Goal: Task Accomplishment & Management: Use online tool/utility

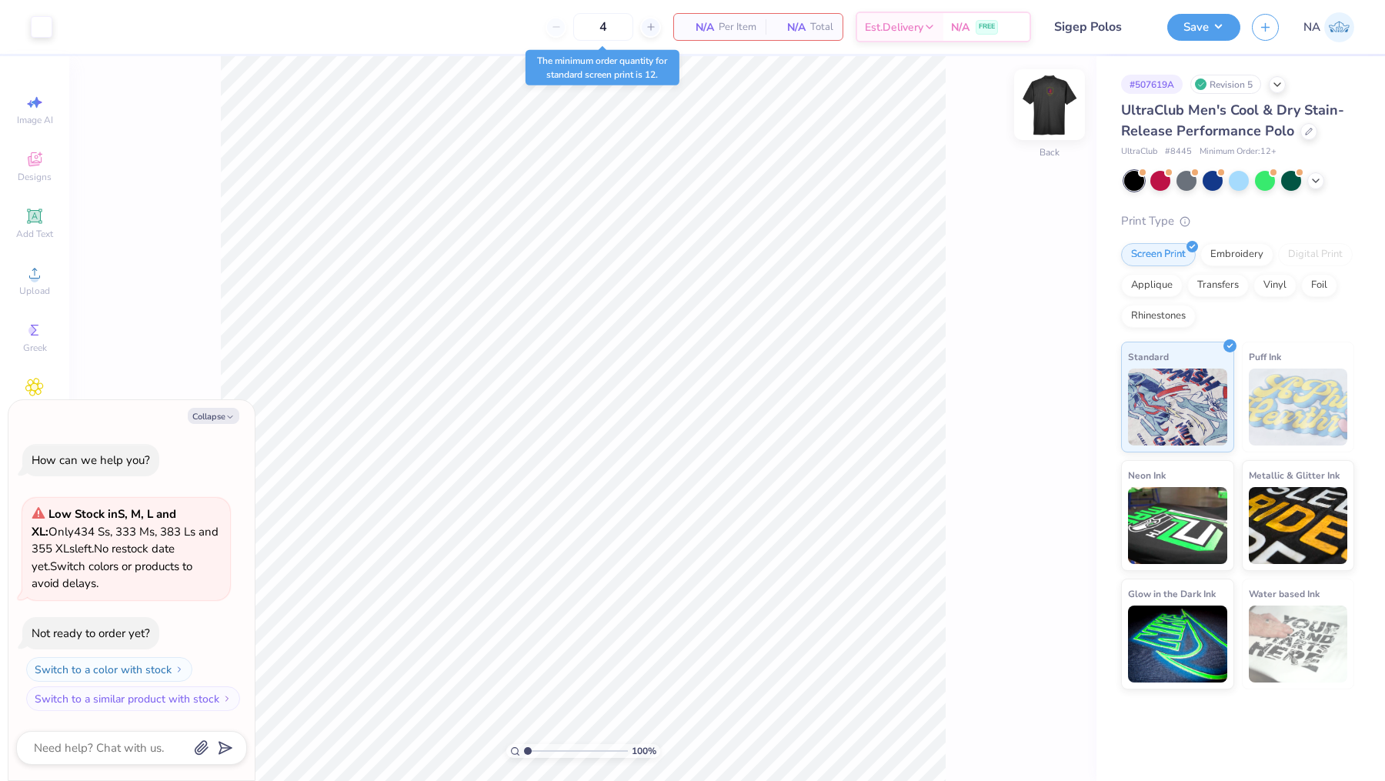
click at [1047, 103] on img at bounding box center [1050, 105] width 62 height 62
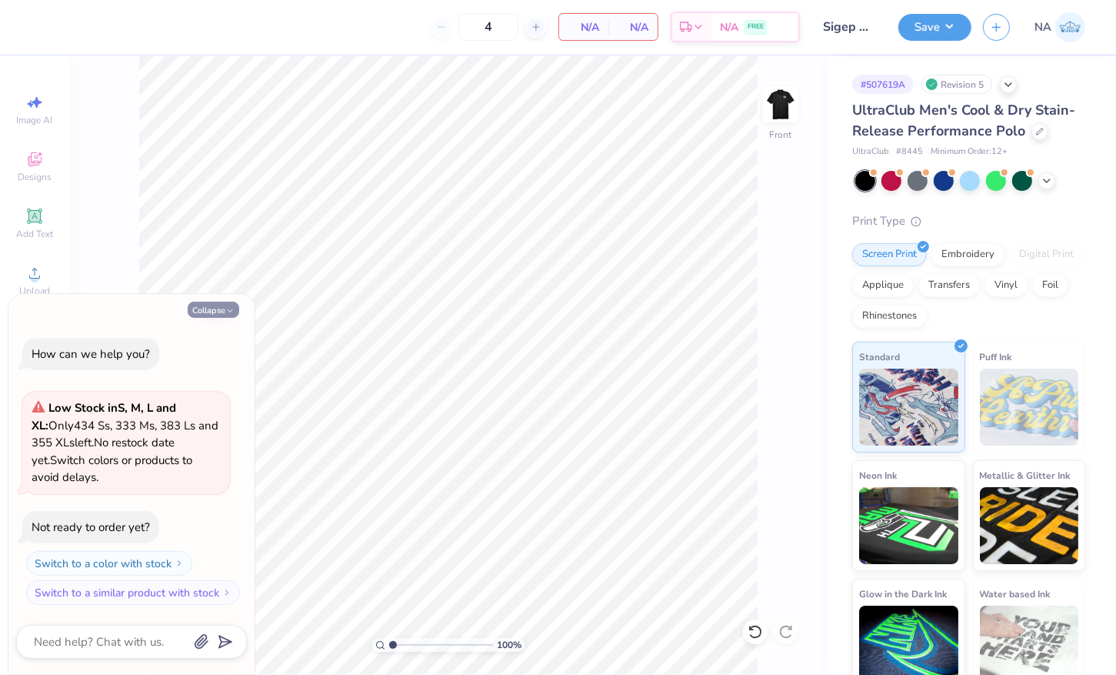
click at [220, 304] on button "Collapse" at bounding box center [214, 310] width 52 height 16
type textarea "x"
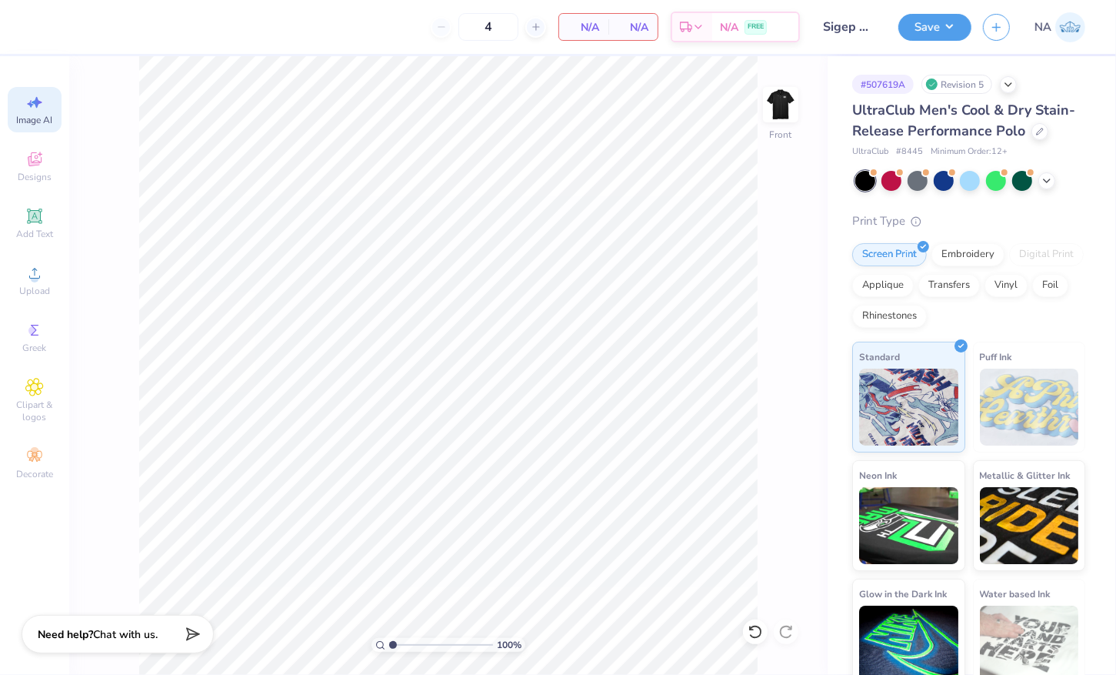
click at [26, 103] on icon at bounding box center [34, 102] width 18 height 18
select select "4"
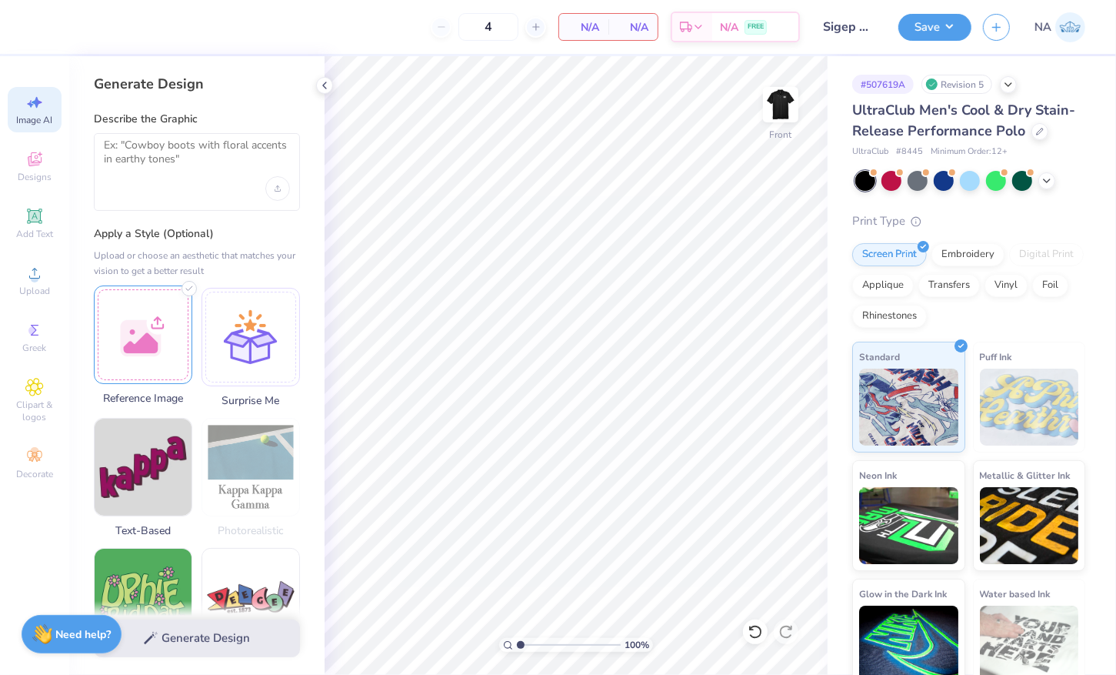
click at [156, 332] on div at bounding box center [143, 334] width 98 height 98
click at [198, 178] on div at bounding box center [197, 172] width 206 height 78
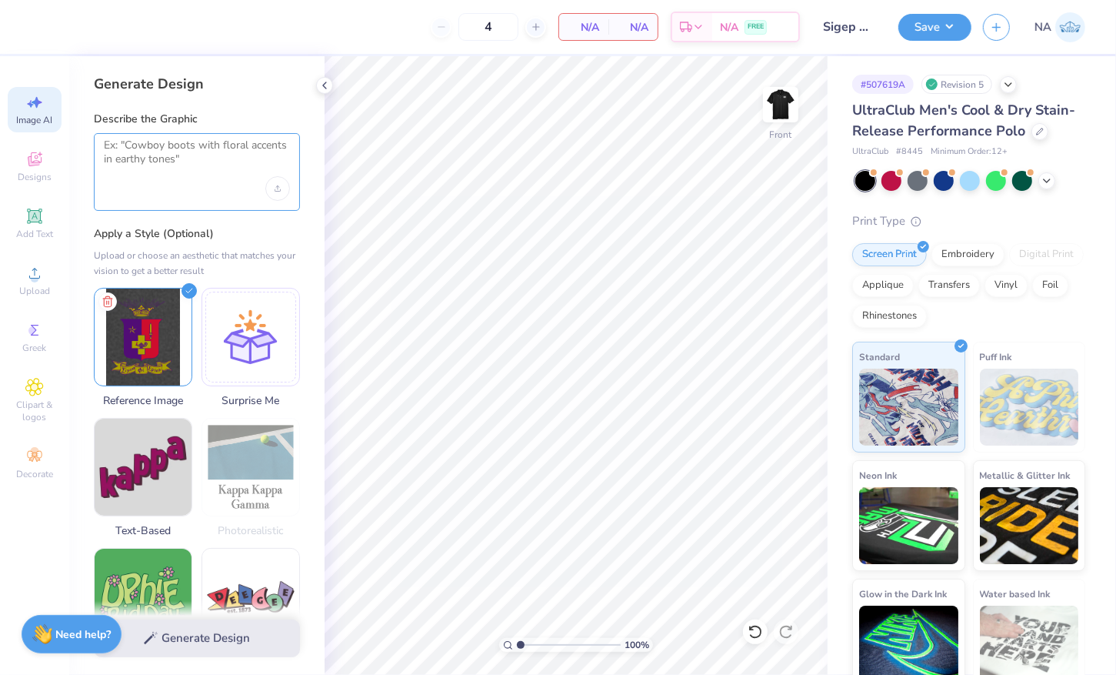
click at [170, 155] on textarea at bounding box center [197, 158] width 186 height 38
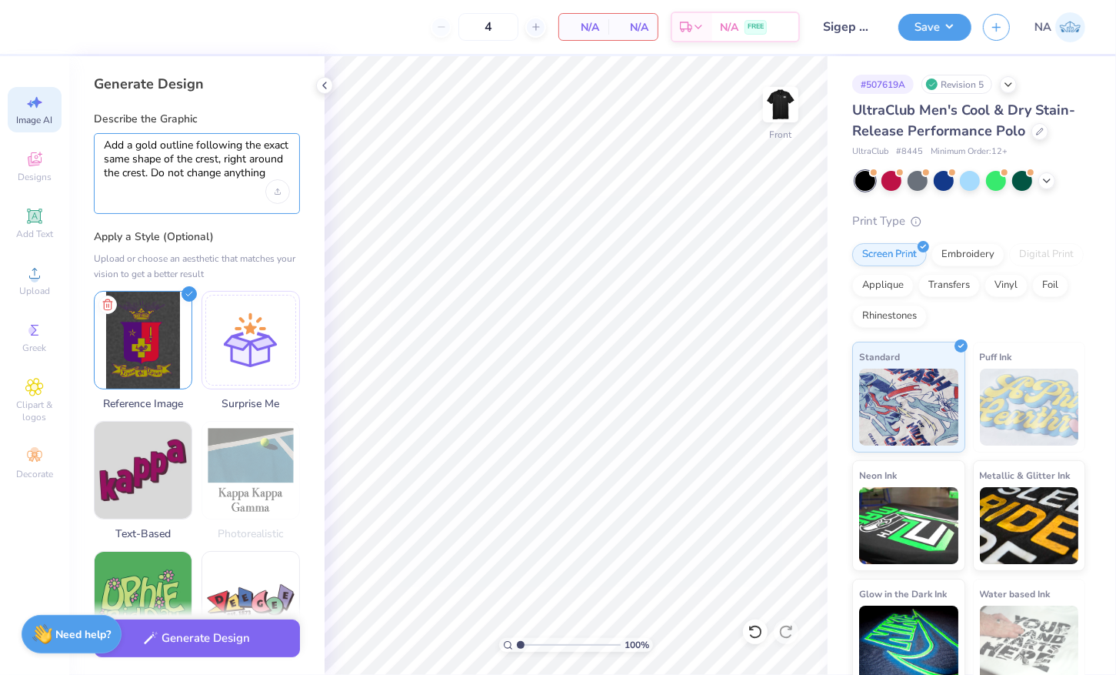
click at [238, 176] on textarea "Add a gold outline following the exact same shape of the crest, right around th…" at bounding box center [197, 160] width 186 height 42
click at [239, 176] on textarea "Add a gold outline following the exact same shape of the crest, right around th…" at bounding box center [197, 160] width 186 height 42
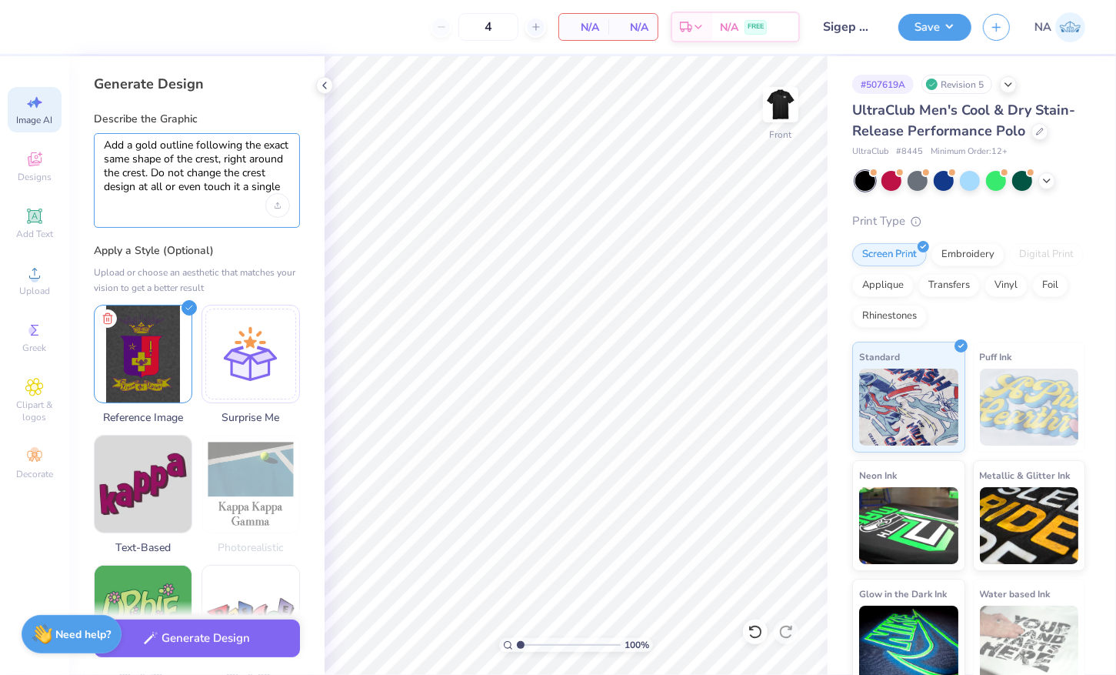
type textarea "Add a gold outline following the exact same shape of the crest, right around th…"
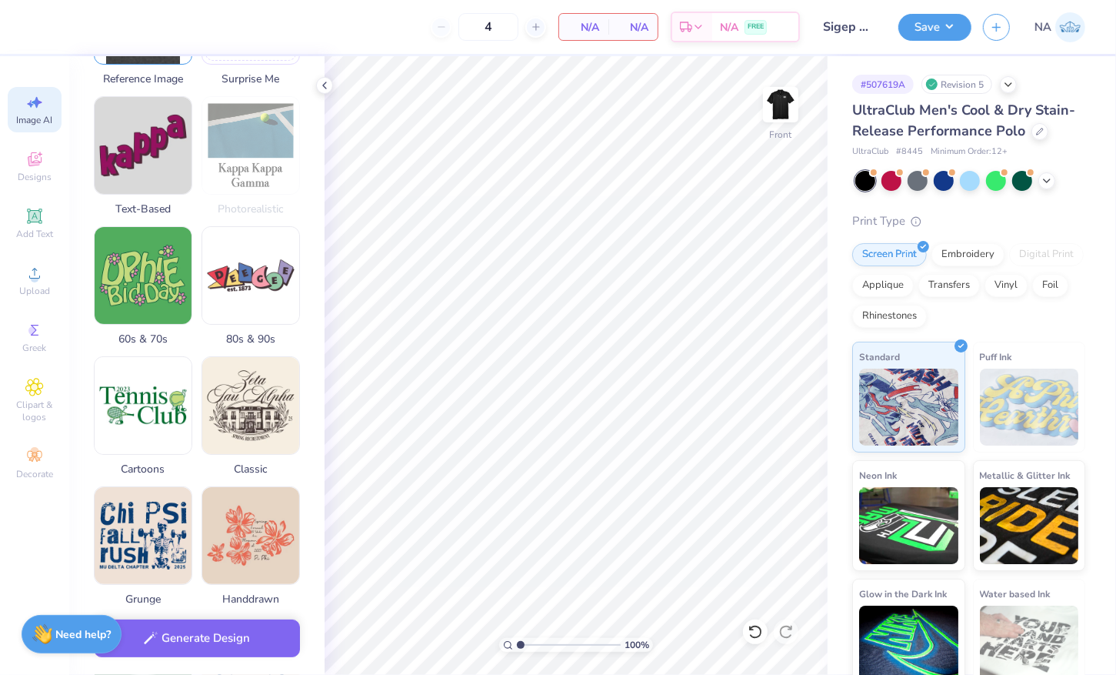
scroll to position [670, 0]
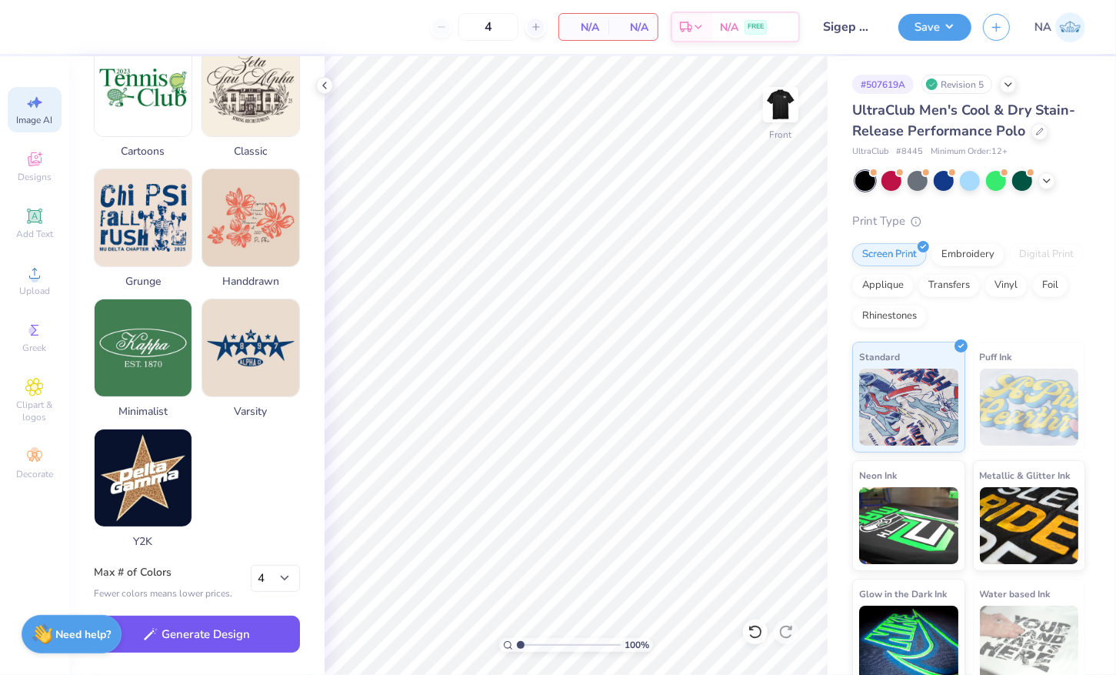
click at [183, 622] on button "Generate Design" at bounding box center [197, 635] width 206 height 38
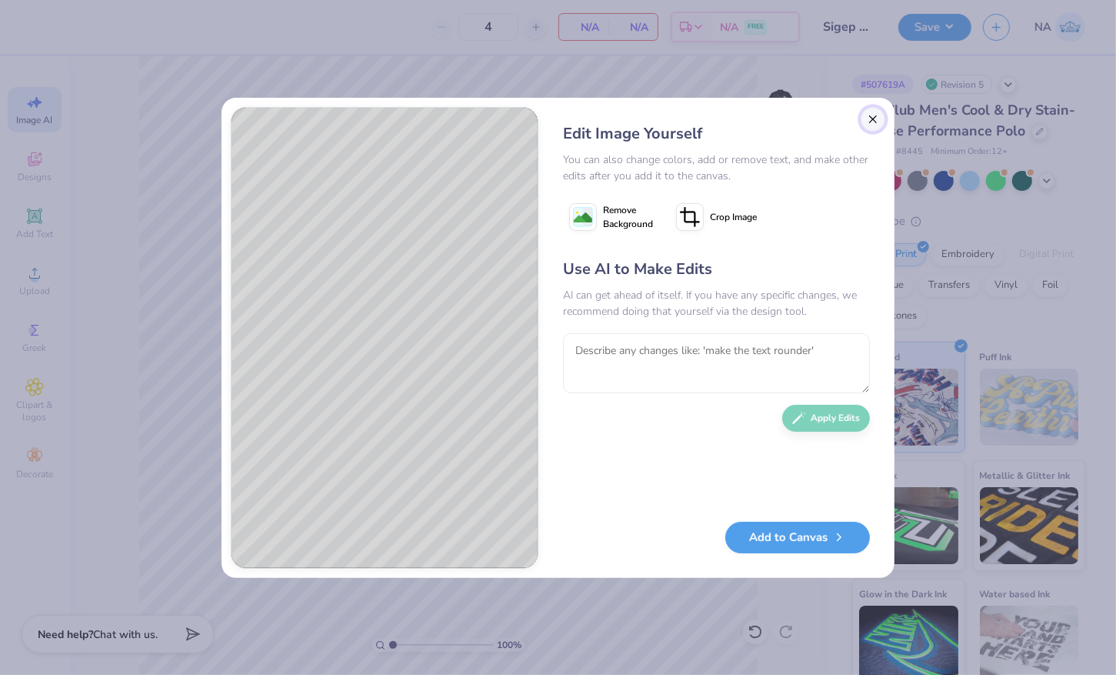
click at [871, 125] on button "Close" at bounding box center [873, 119] width 25 height 25
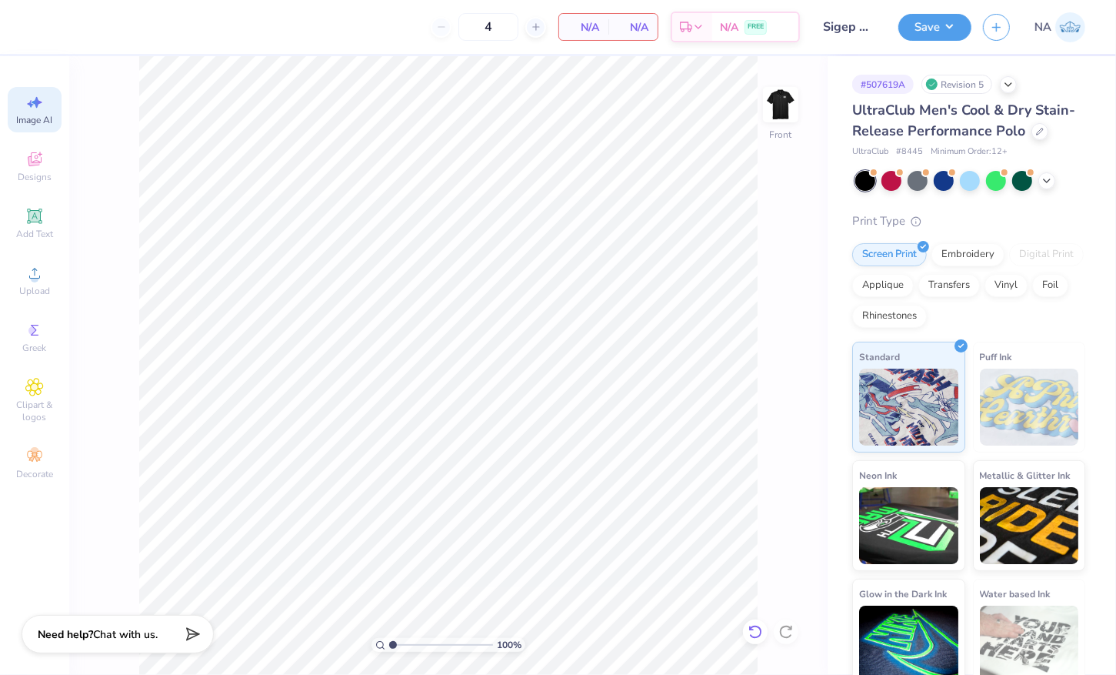
click at [756, 619] on div at bounding box center [755, 631] width 25 height 25
click at [33, 285] on span "Upload" at bounding box center [34, 291] width 31 height 12
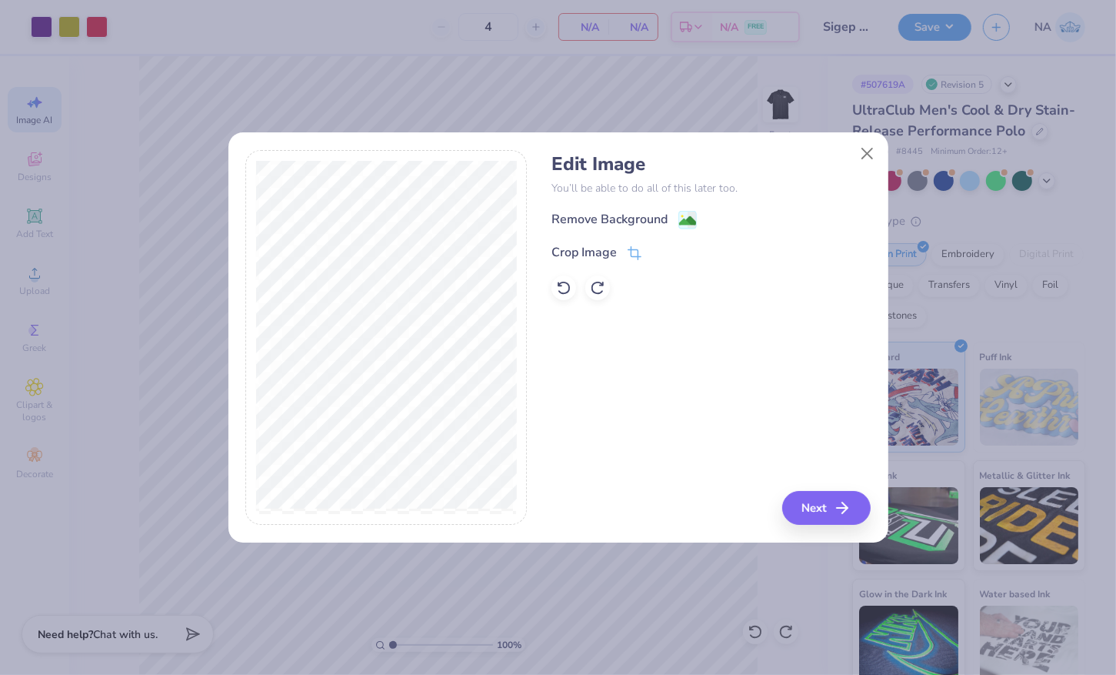
click at [686, 212] on span at bounding box center [688, 219] width 18 height 19
click at [842, 513] on icon "button" at bounding box center [847, 508] width 18 height 18
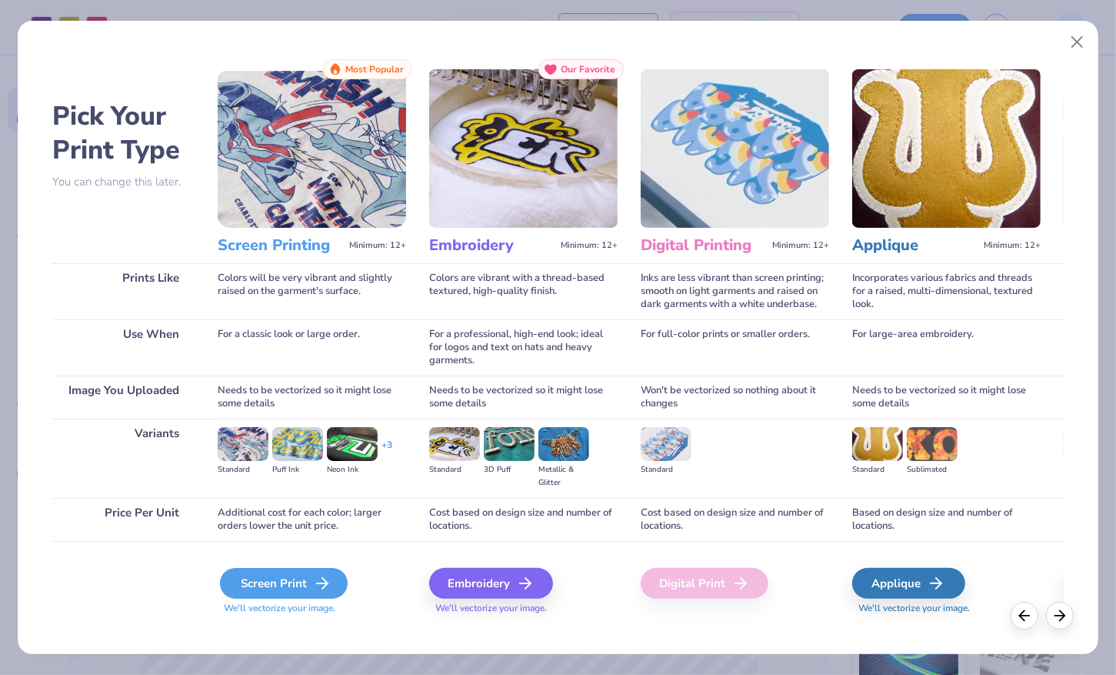
click at [313, 594] on div "Screen Print" at bounding box center [284, 583] width 128 height 31
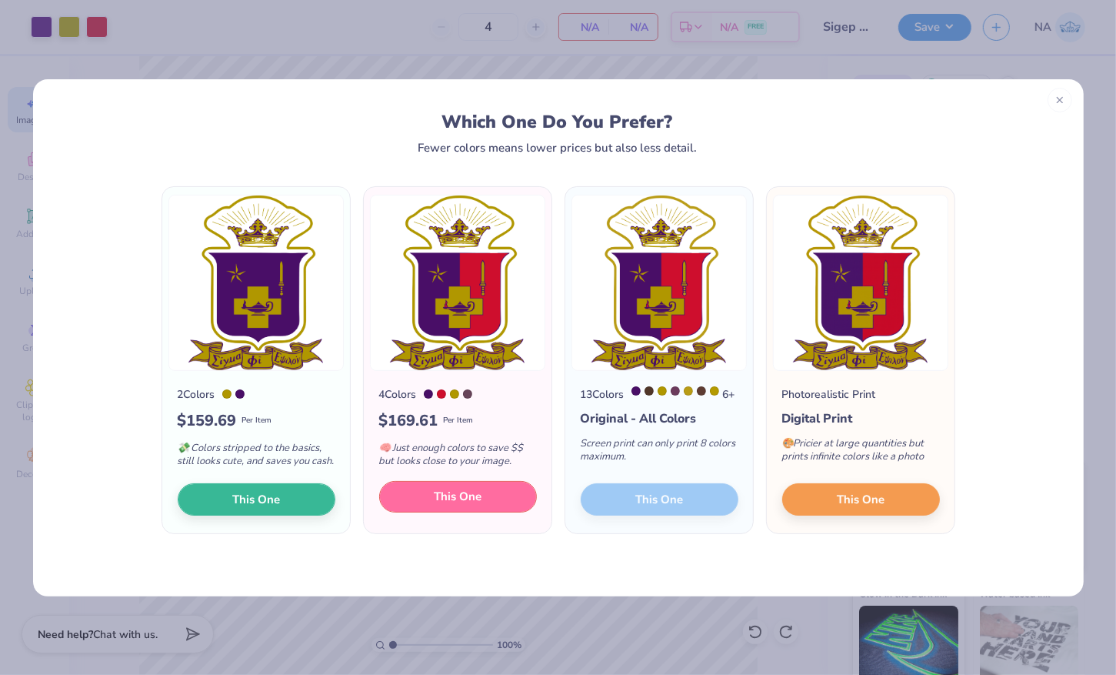
click at [469, 500] on span "This One" at bounding box center [458, 497] width 48 height 18
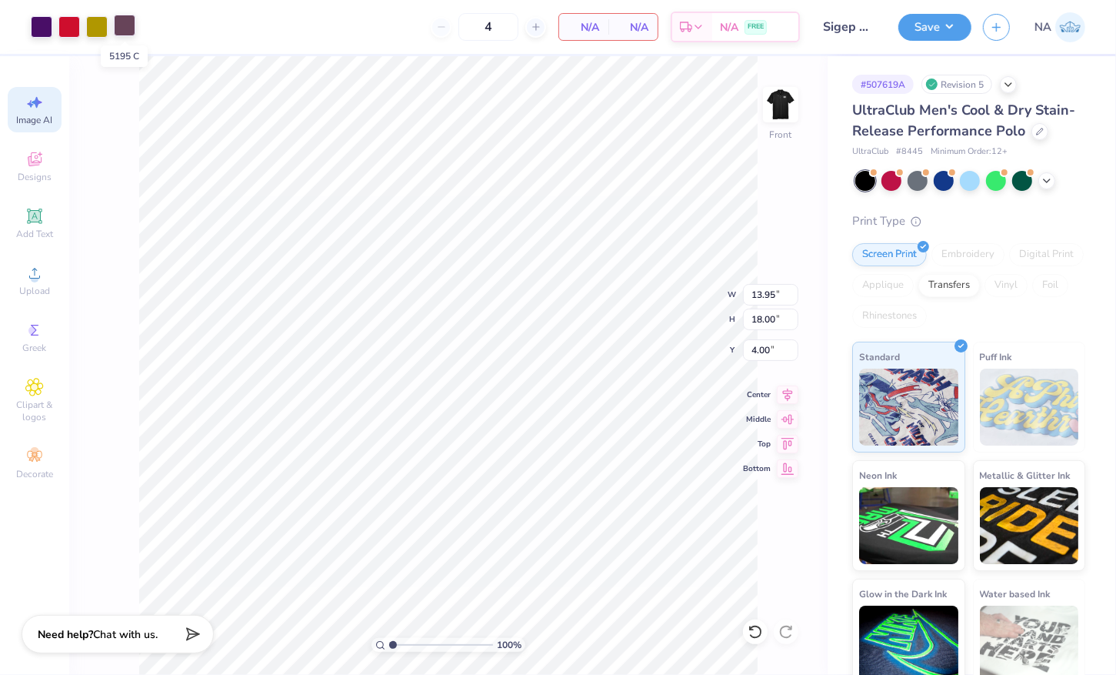
click at [120, 25] on div at bounding box center [125, 26] width 22 height 22
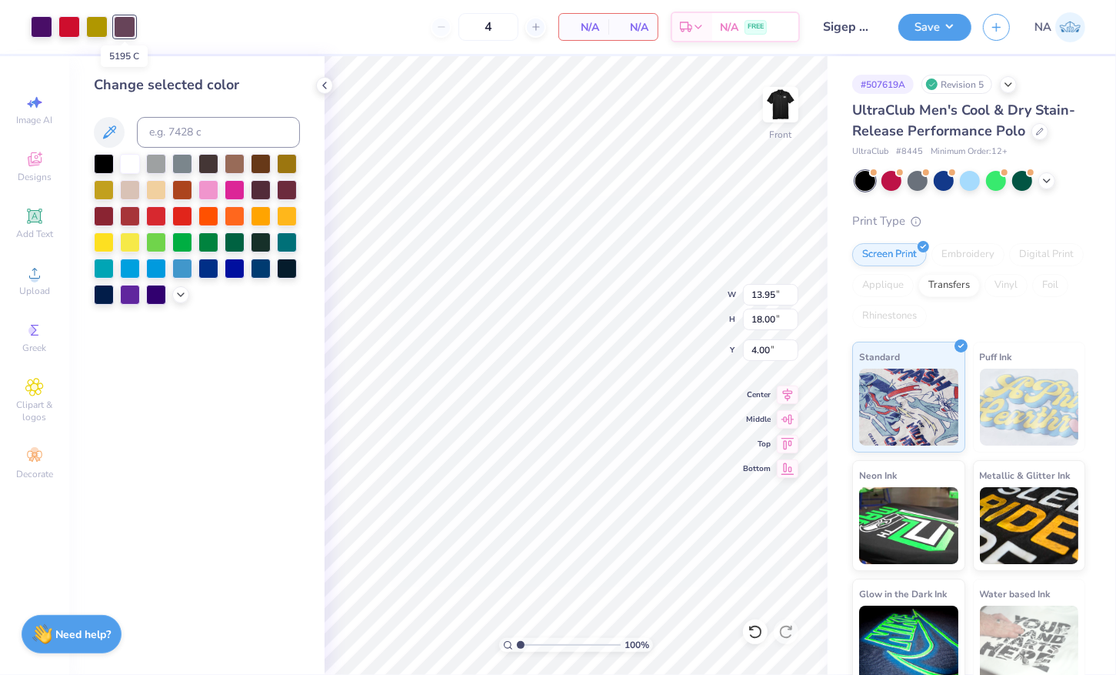
scroll to position [0, 0]
click at [189, 128] on input at bounding box center [218, 132] width 163 height 31
type input "2617"
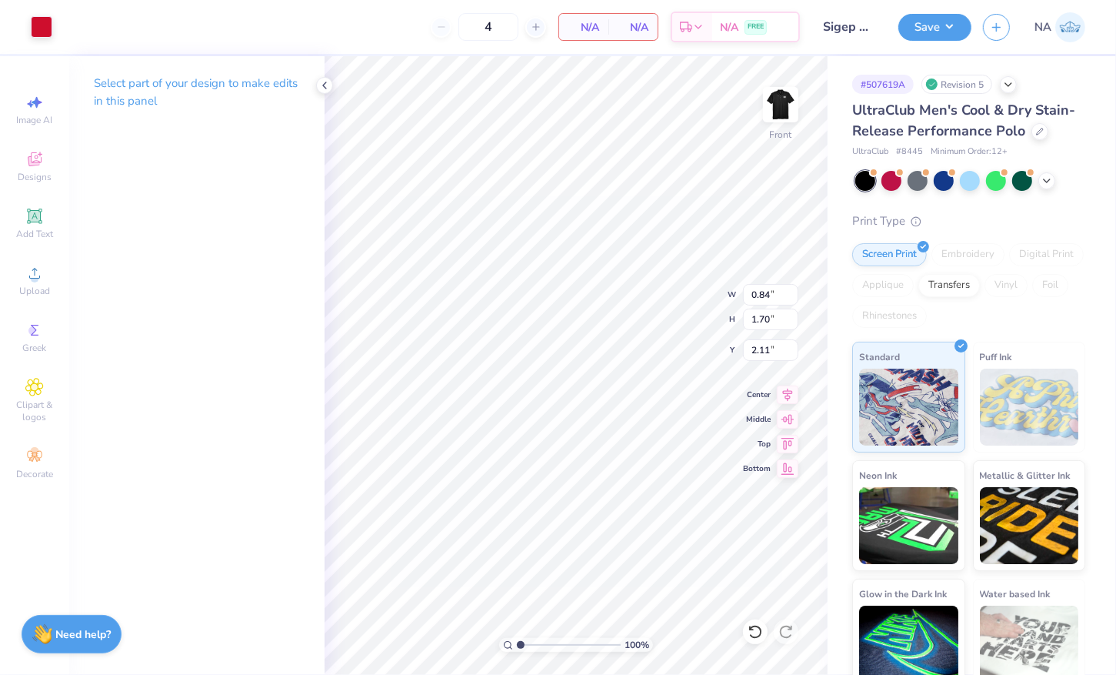
type input "0.42"
type input "0.40"
type input "2.32"
type input "13.95"
type input "18.00"
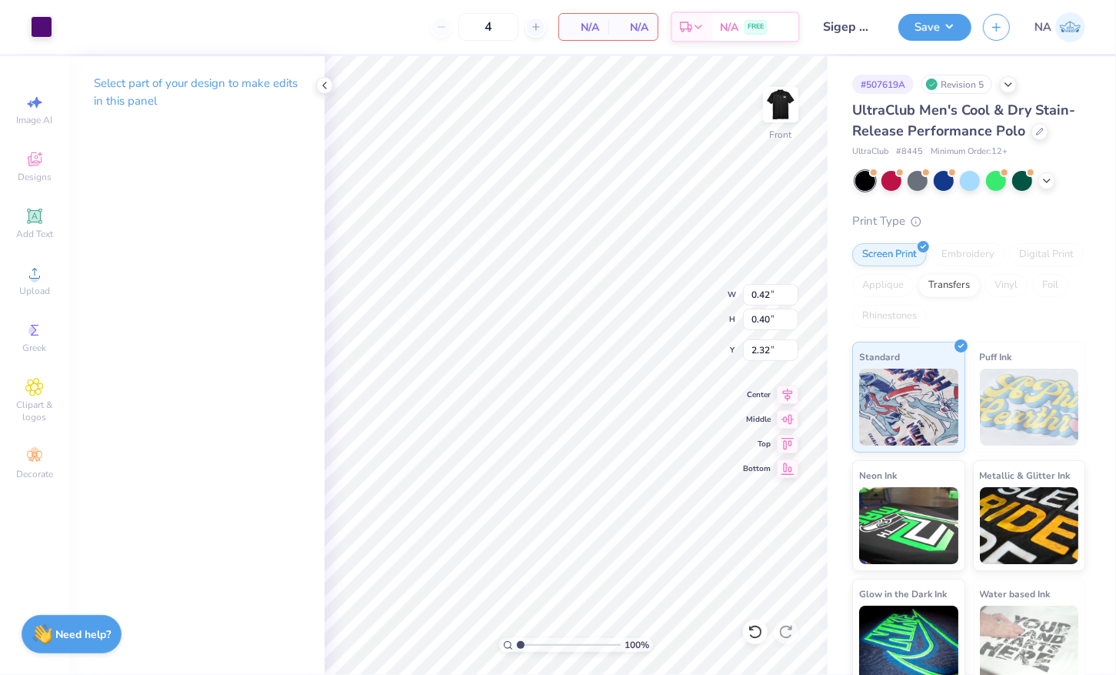
type input "4.00"
click at [58, 31] on div at bounding box center [69, 26] width 22 height 22
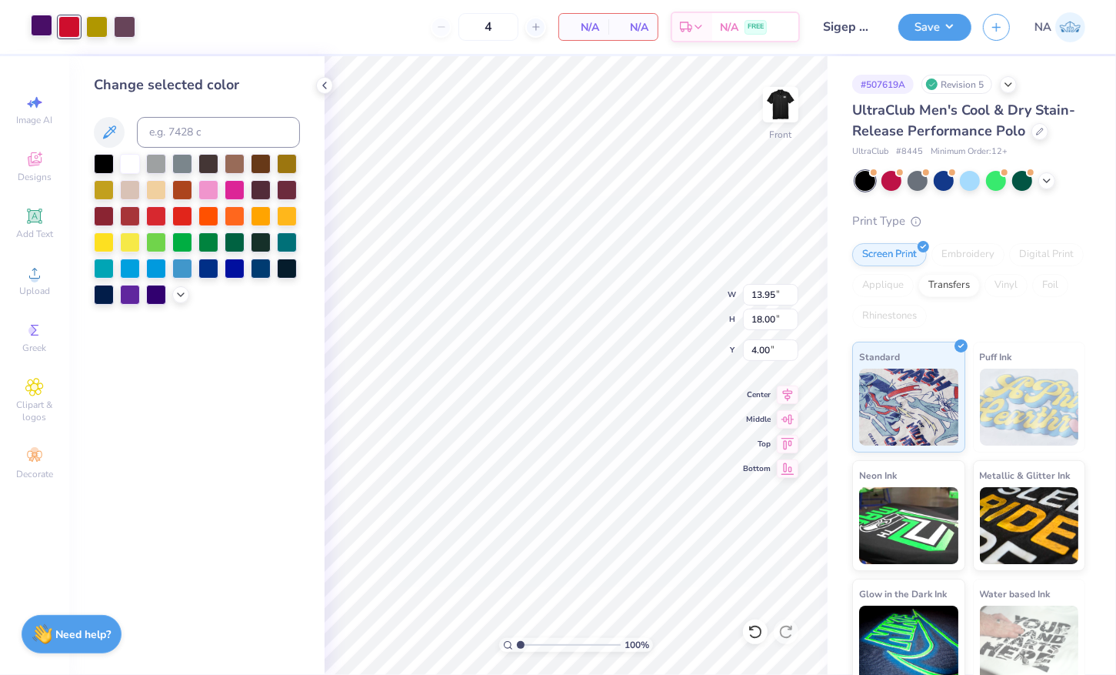
click at [45, 32] on div at bounding box center [42, 26] width 22 height 22
click at [184, 123] on input at bounding box center [218, 132] width 163 height 31
type input "2607"
click at [157, 33] on div at bounding box center [153, 26] width 22 height 22
click at [198, 125] on input at bounding box center [218, 132] width 163 height 31
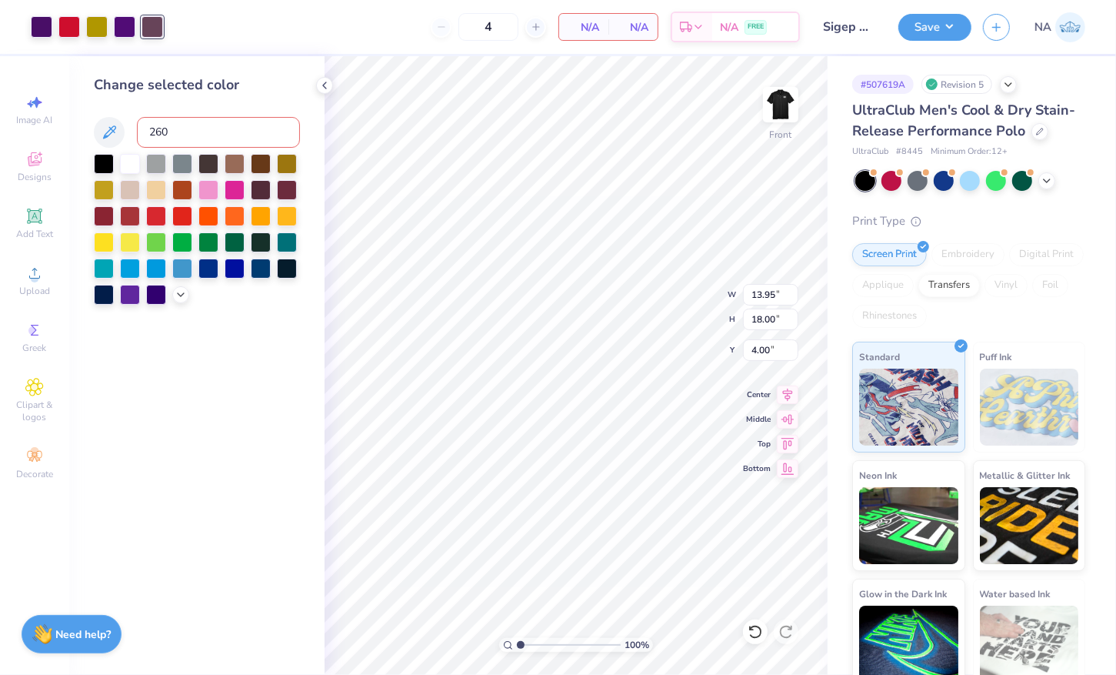
type input "2607"
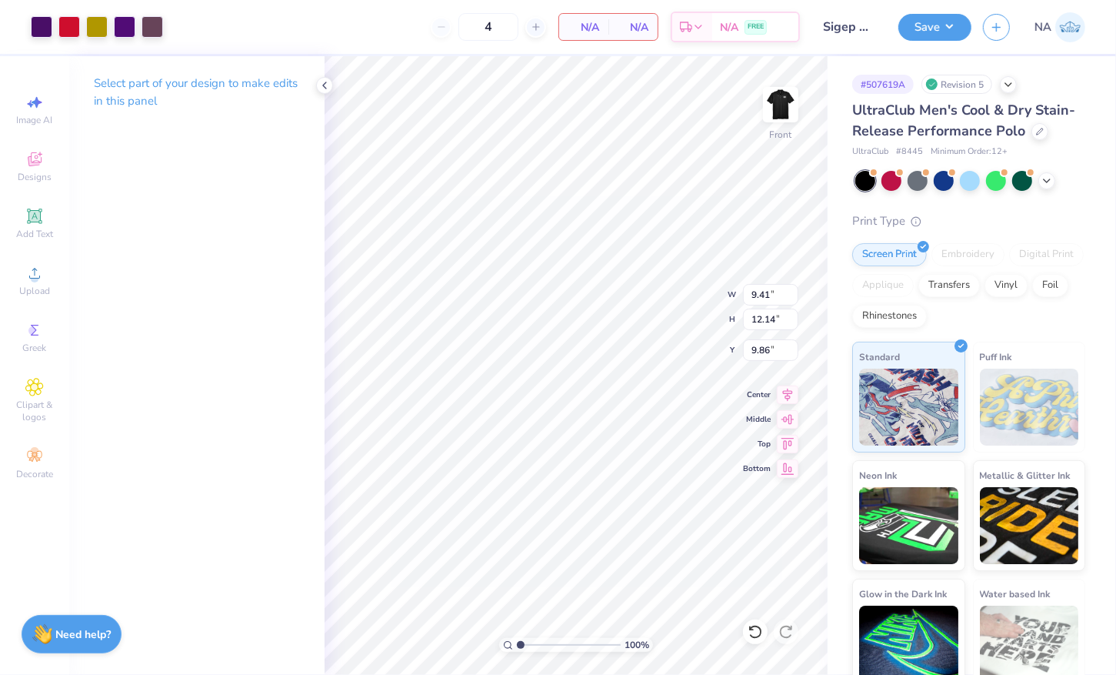
type input "9.41"
type input "12.14"
type input "9.86"
type input "0.85"
type input "1.70"
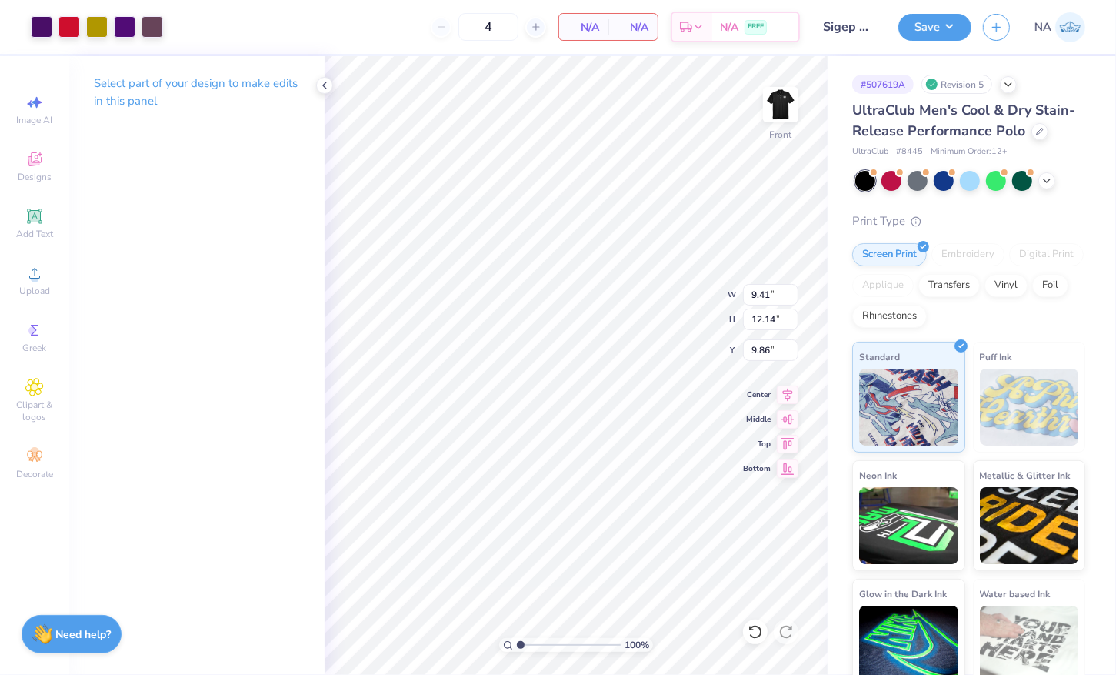
type input "2.10"
click at [95, 28] on div at bounding box center [97, 26] width 22 height 22
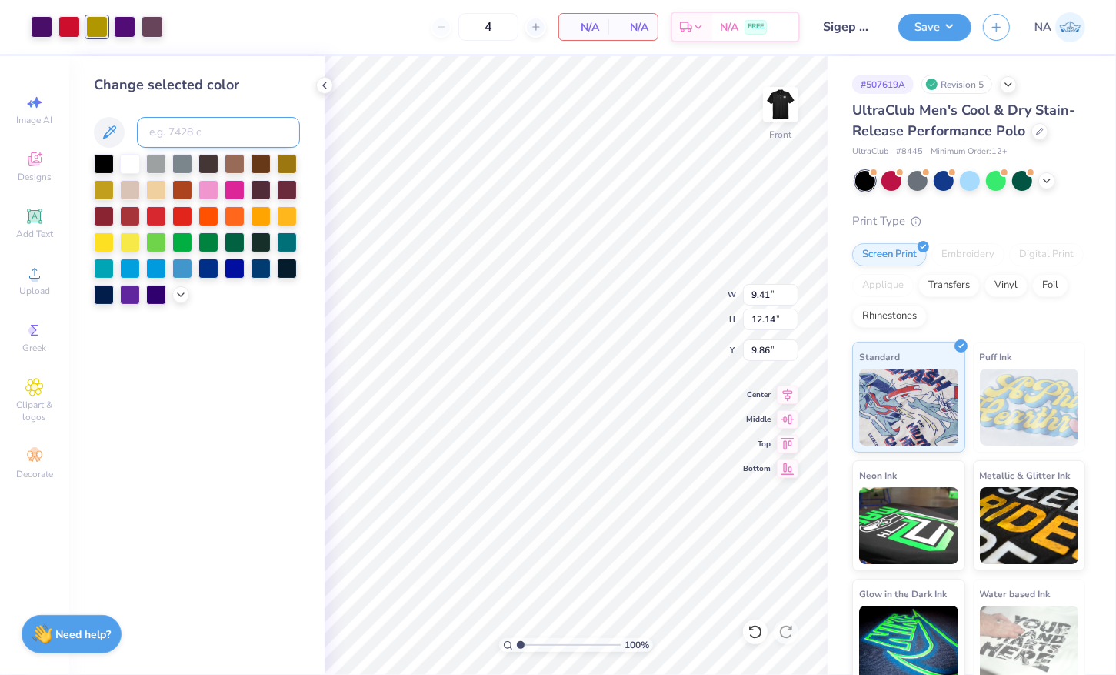
click at [207, 124] on input at bounding box center [218, 132] width 163 height 31
type input "398"
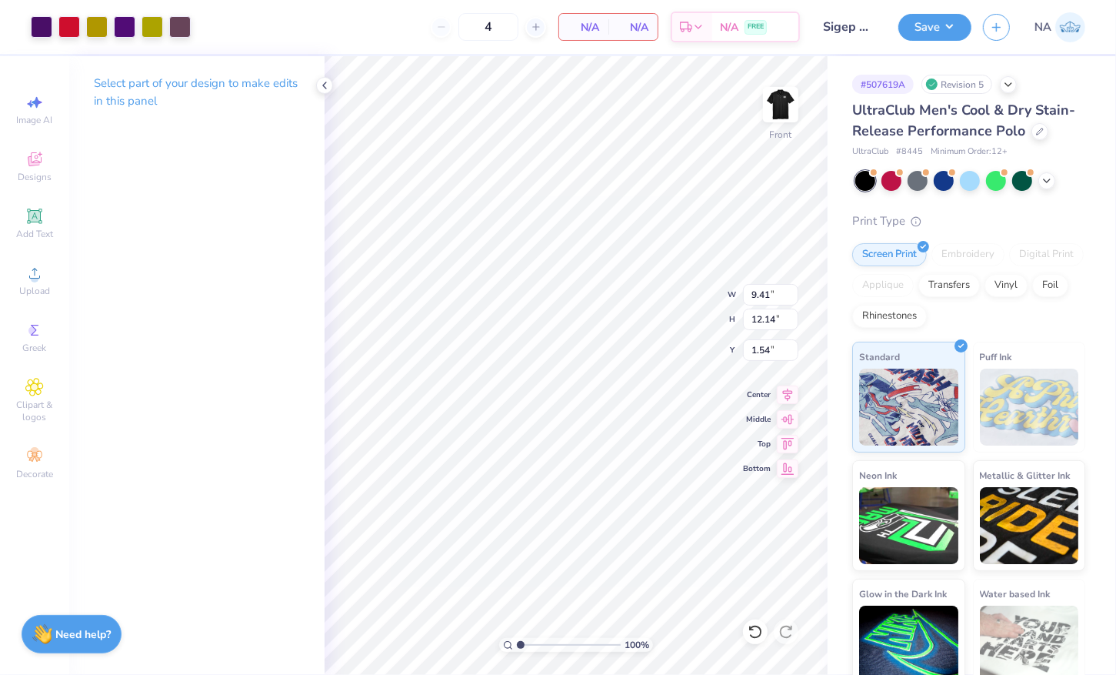
type input "1.54"
click at [151, 25] on div at bounding box center [153, 26] width 22 height 22
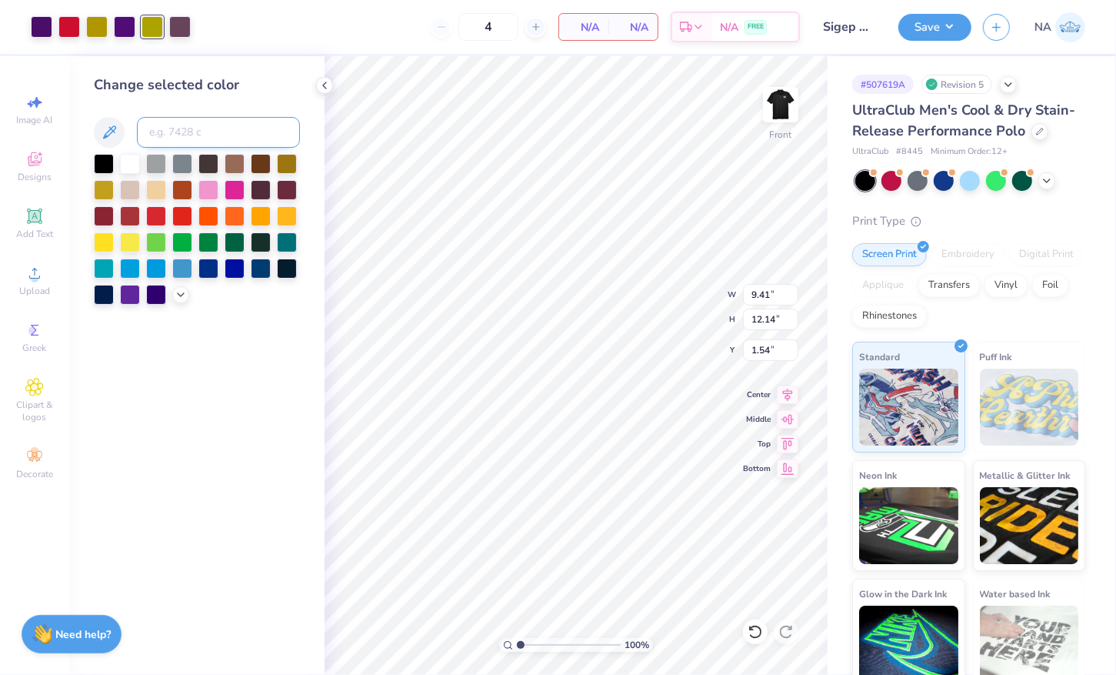
click at [199, 134] on input at bounding box center [218, 132] width 163 height 31
type input "104"
click at [45, 19] on div at bounding box center [42, 26] width 22 height 22
click at [218, 140] on input at bounding box center [218, 132] width 163 height 31
type input "2607"
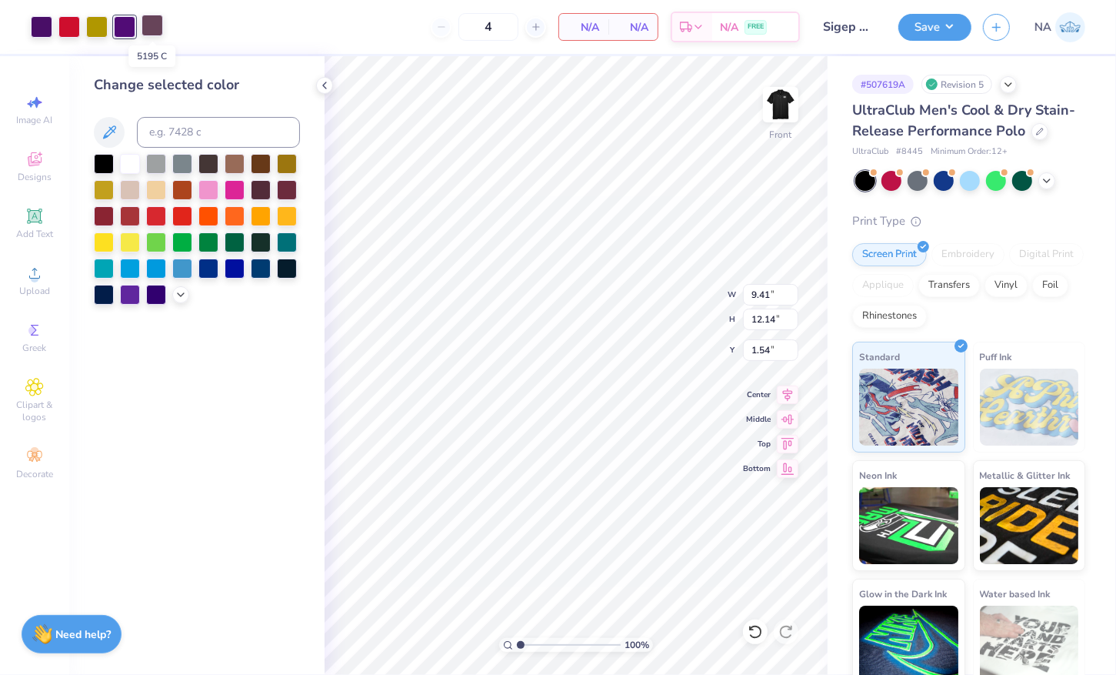
click at [155, 36] on div at bounding box center [153, 26] width 22 height 22
click at [46, 30] on div at bounding box center [42, 26] width 22 height 22
click at [158, 210] on div at bounding box center [156, 215] width 20 height 20
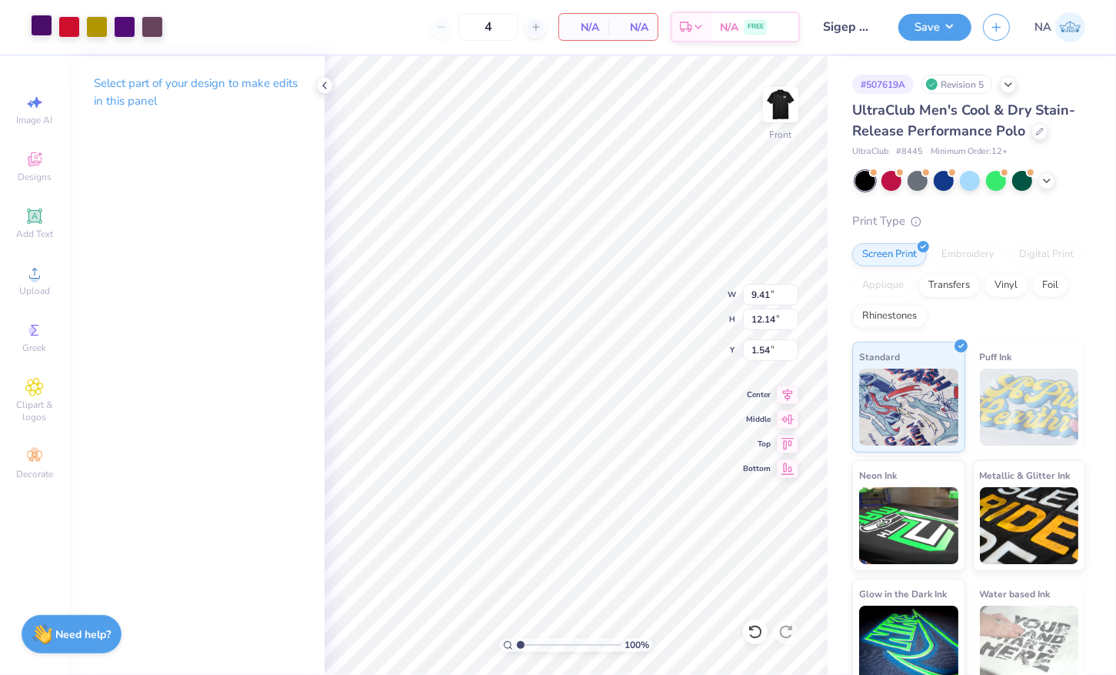
click at [39, 22] on div at bounding box center [42, 26] width 22 height 22
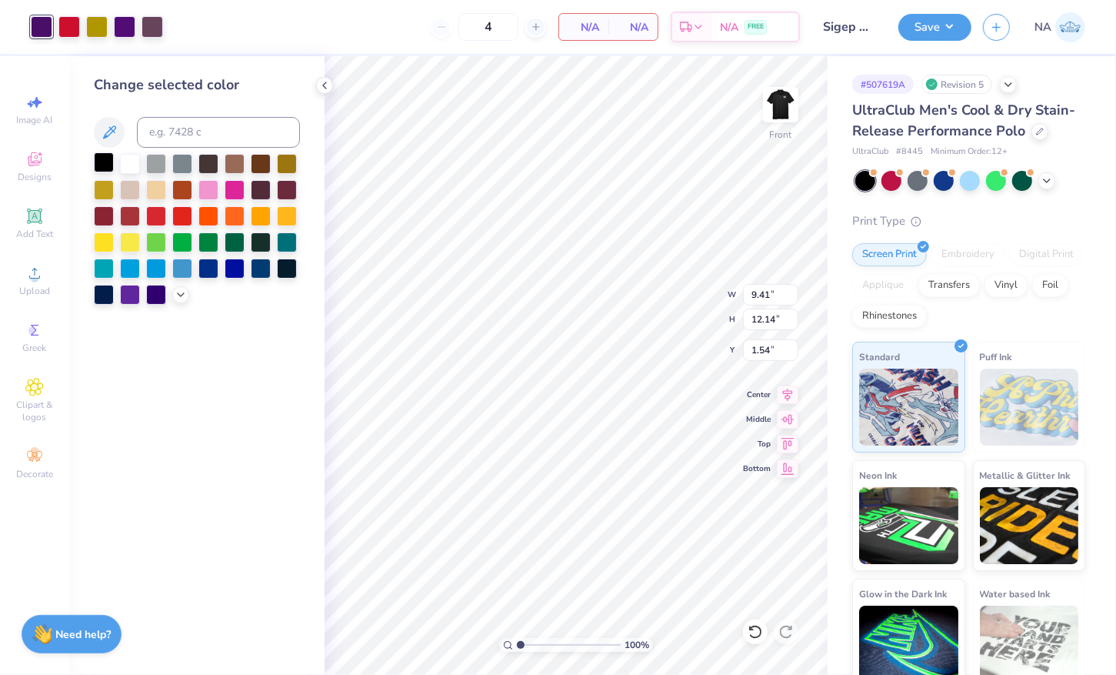
click at [99, 159] on div at bounding box center [104, 162] width 20 height 20
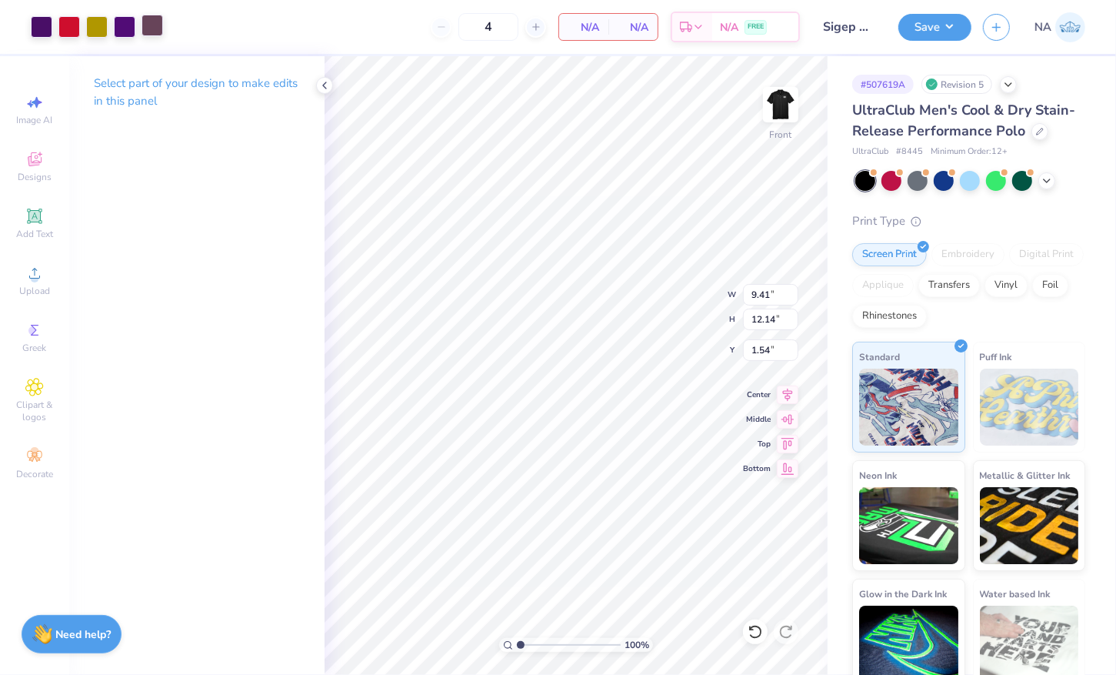
click at [154, 35] on div at bounding box center [153, 26] width 22 height 22
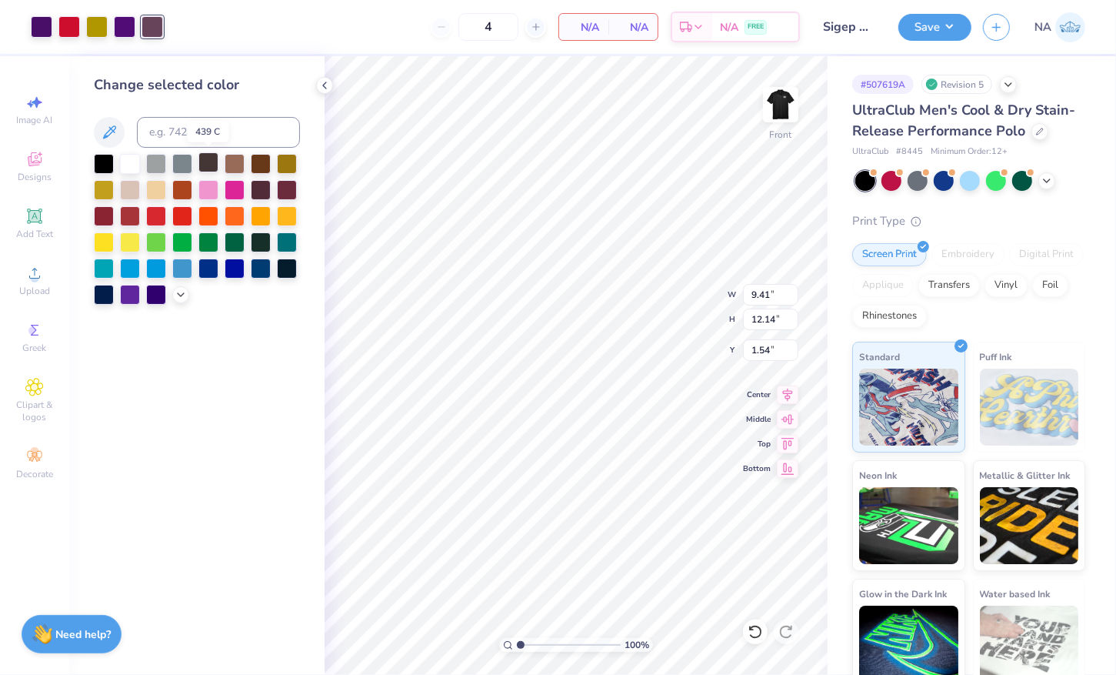
click at [206, 168] on div at bounding box center [209, 162] width 20 height 20
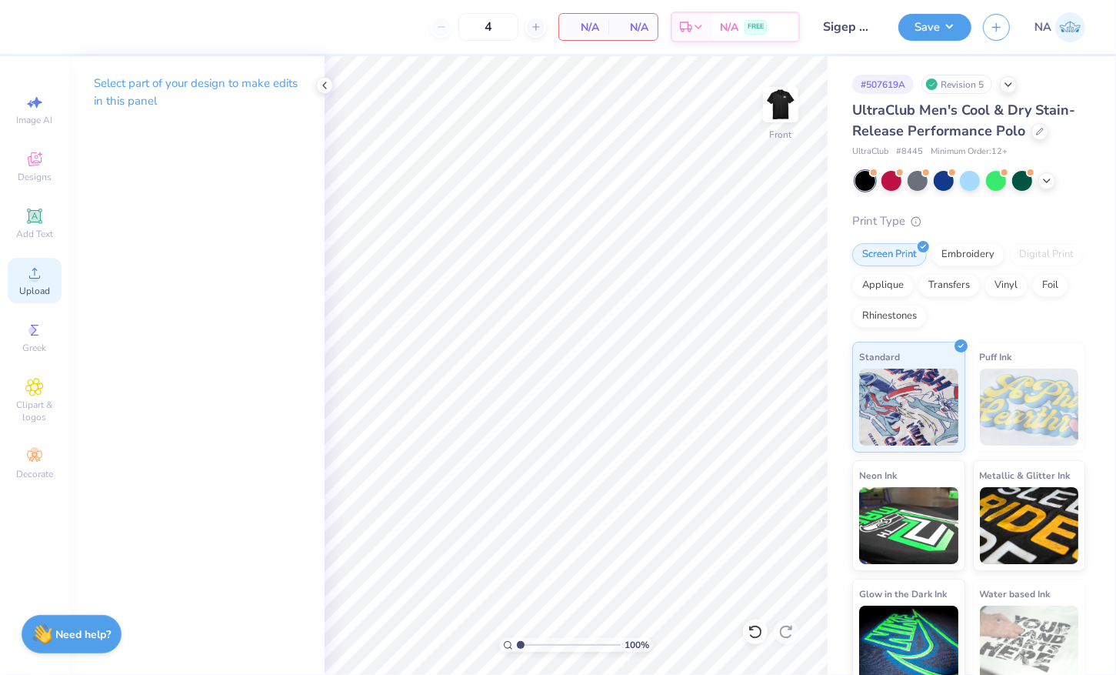
click at [22, 289] on span "Upload" at bounding box center [34, 291] width 31 height 12
click at [325, 82] on polyline at bounding box center [324, 85] width 3 height 6
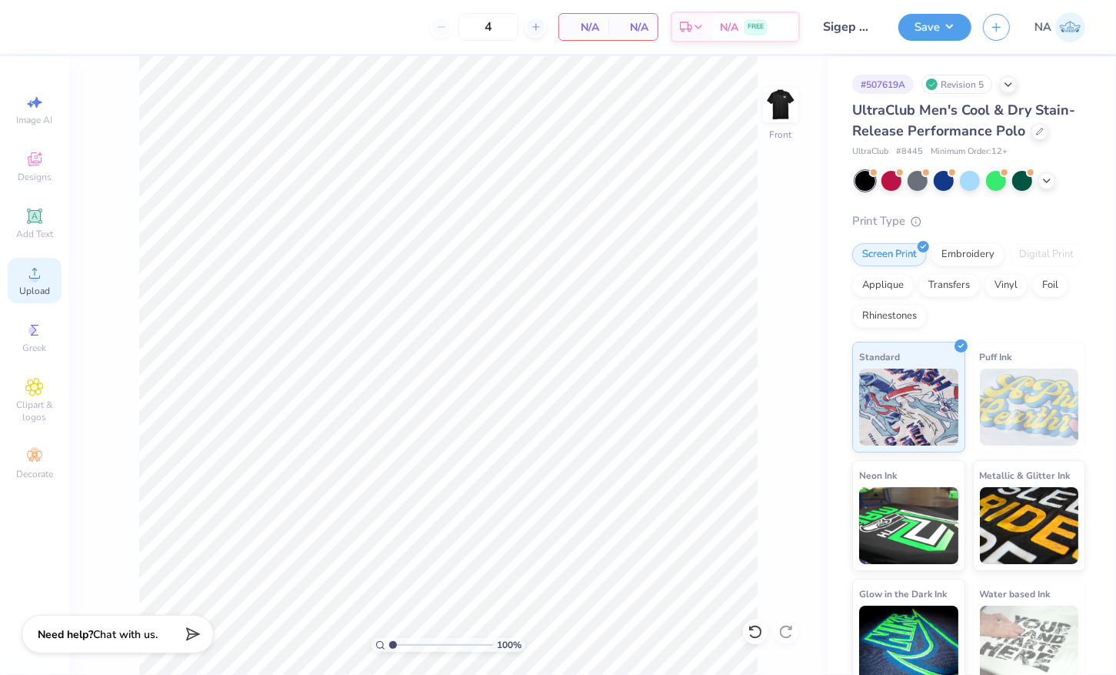
click at [29, 282] on icon at bounding box center [34, 273] width 18 height 18
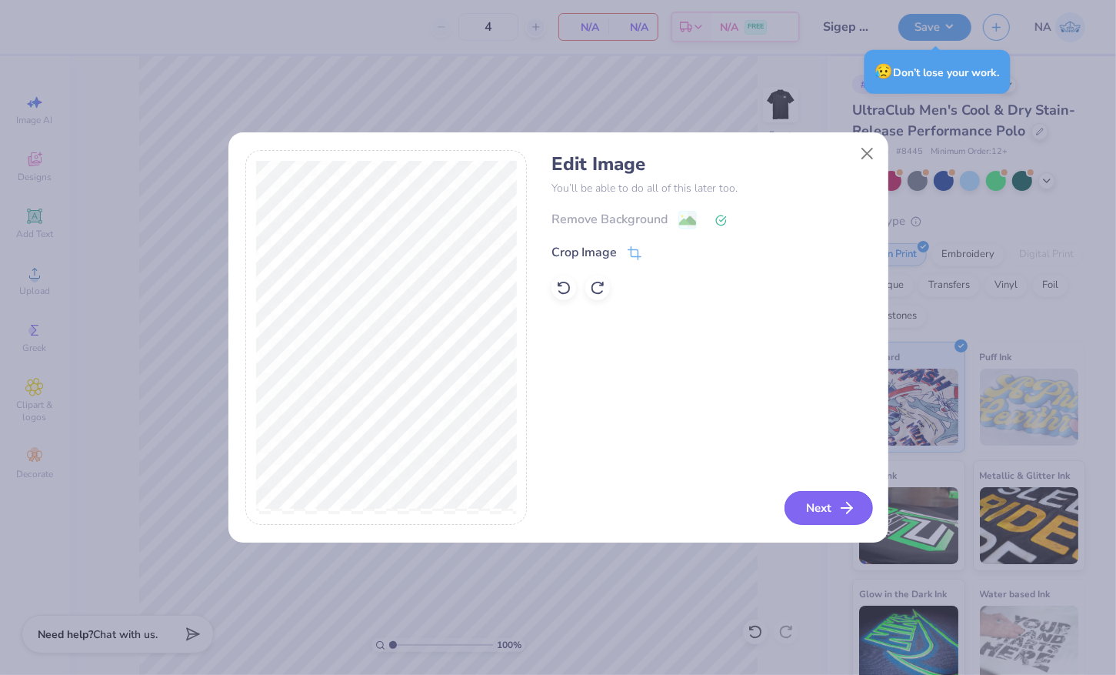
click at [814, 491] on button "Next" at bounding box center [829, 508] width 88 height 34
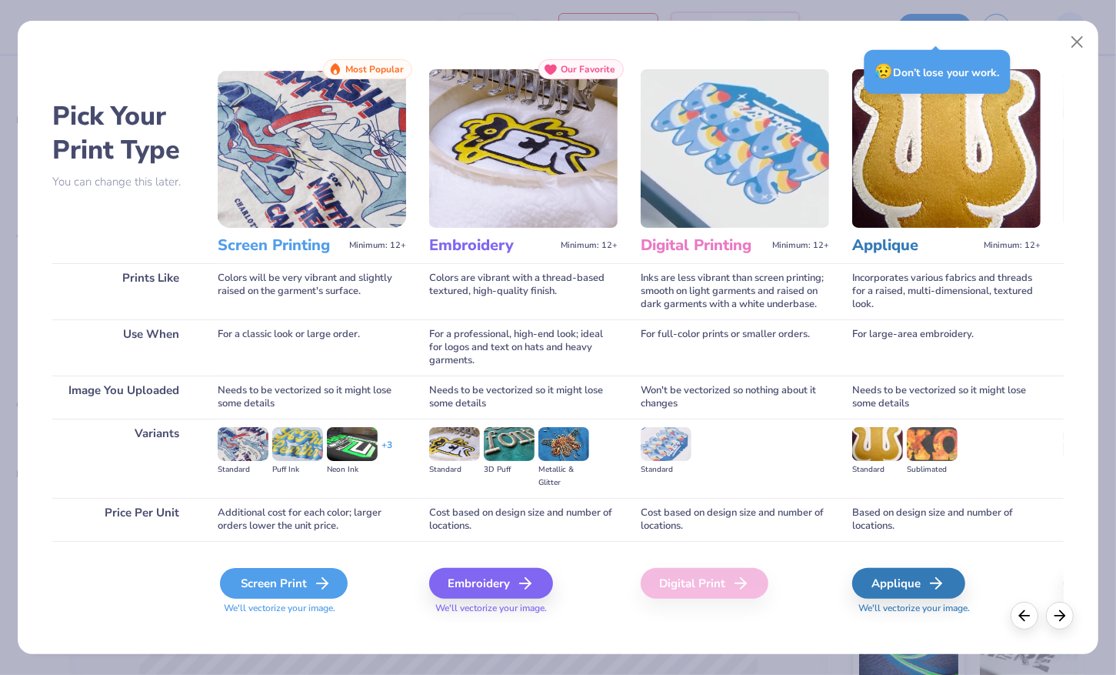
click at [282, 572] on div "Screen Print" at bounding box center [284, 583] width 128 height 31
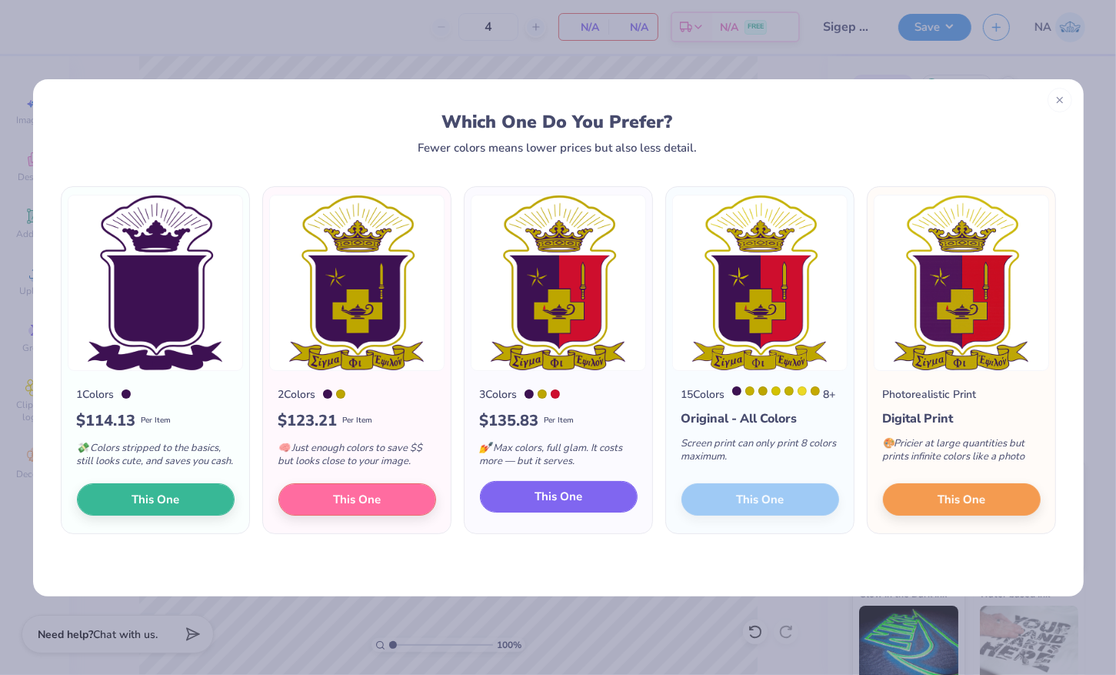
click at [505, 506] on button "This One" at bounding box center [559, 497] width 158 height 32
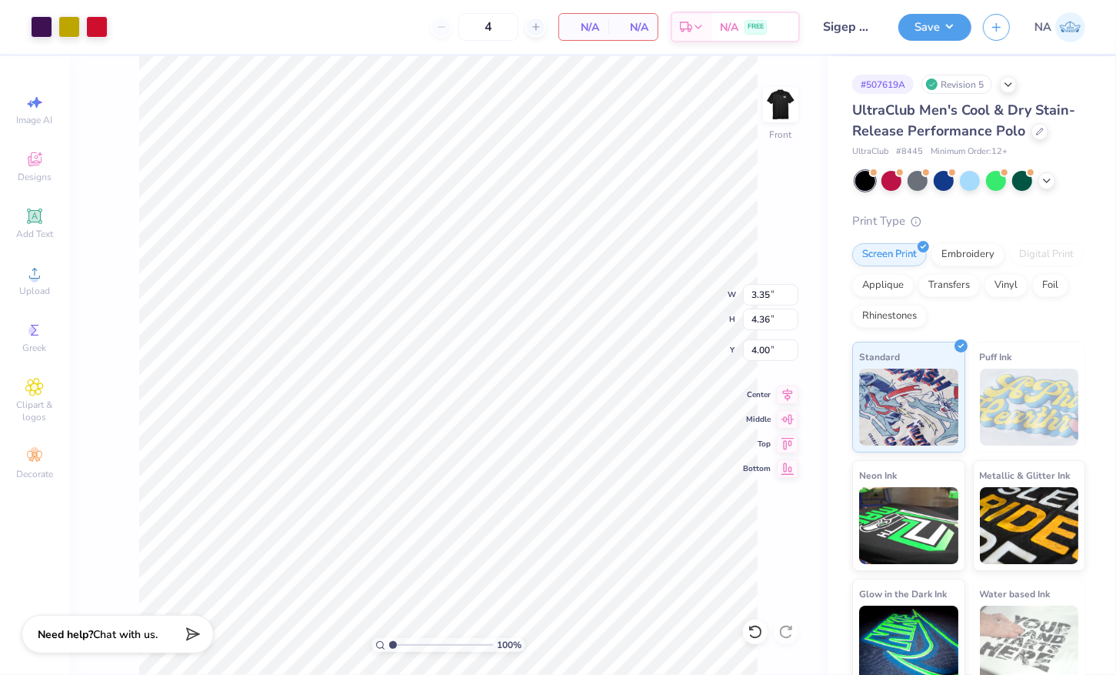
type input "3.35"
type input "4.36"
type input "0.50"
click at [783, 397] on icon at bounding box center [788, 392] width 22 height 18
click at [1043, 176] on icon at bounding box center [1047, 179] width 12 height 12
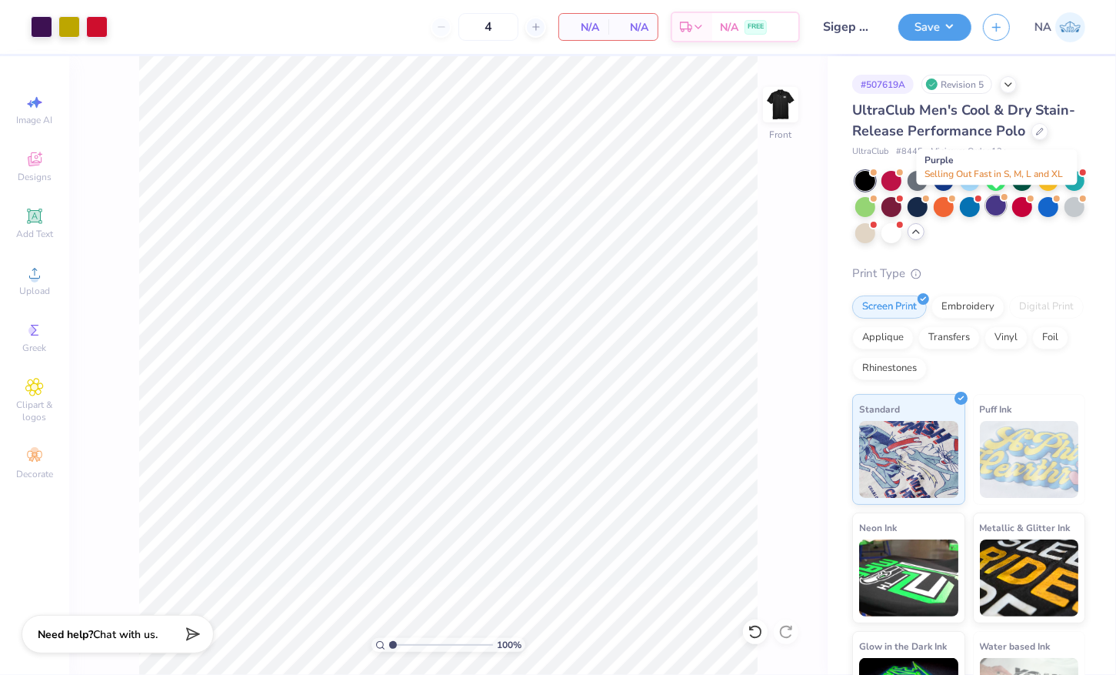
click at [996, 209] on div at bounding box center [996, 205] width 20 height 20
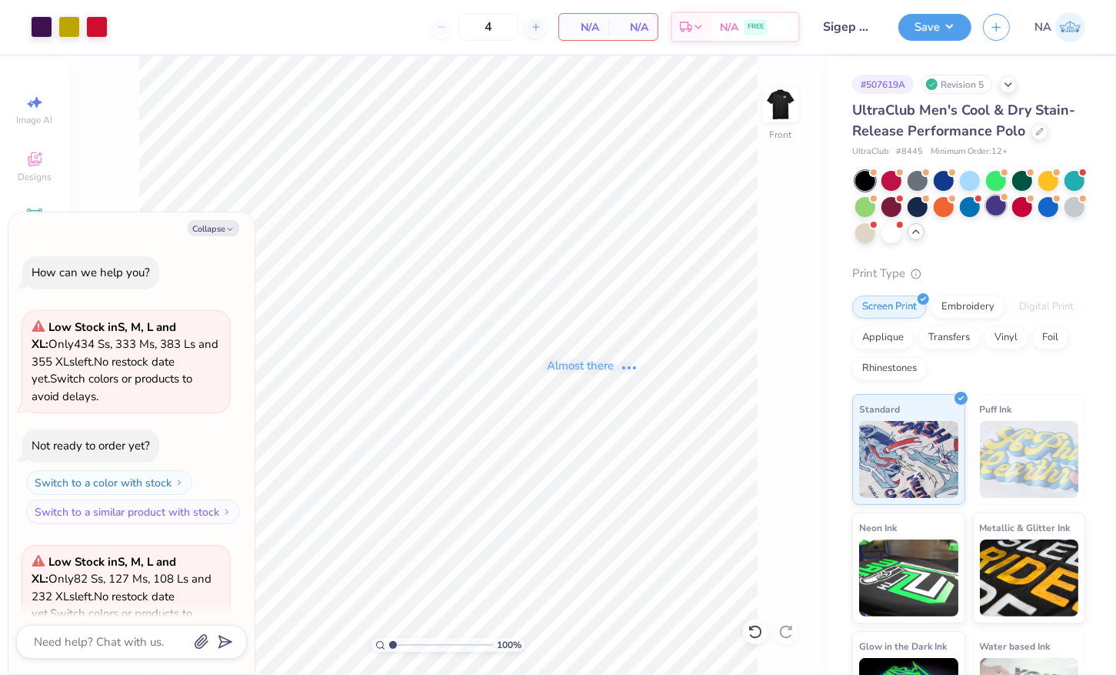
scroll to position [152, 0]
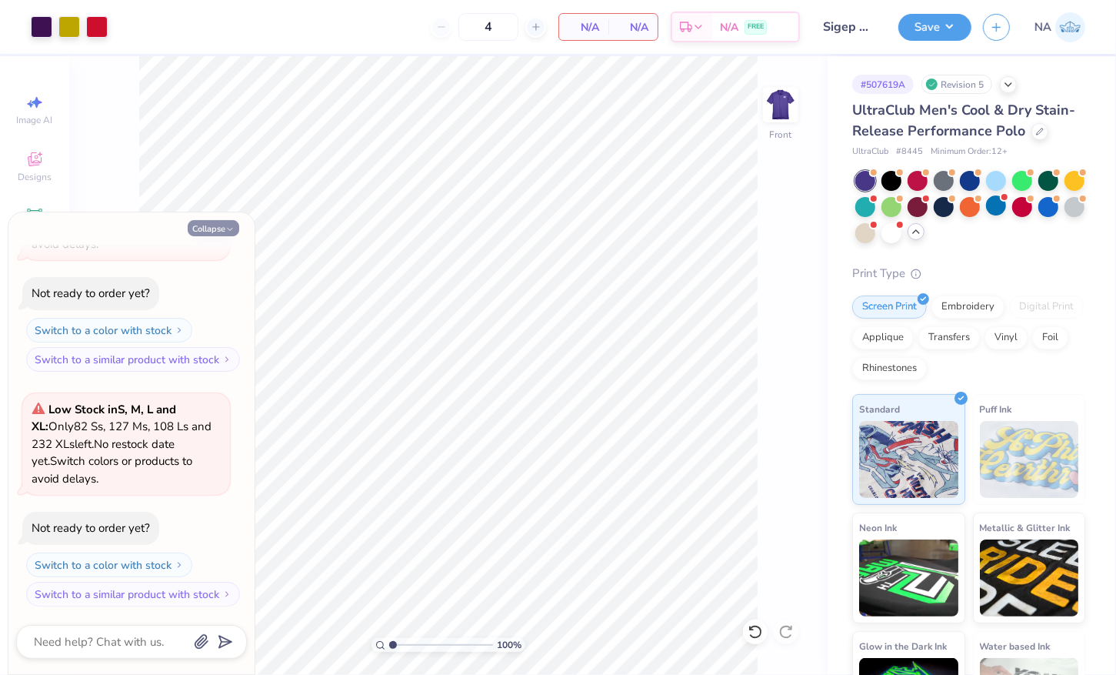
click at [223, 232] on button "Collapse" at bounding box center [214, 228] width 52 height 16
type textarea "x"
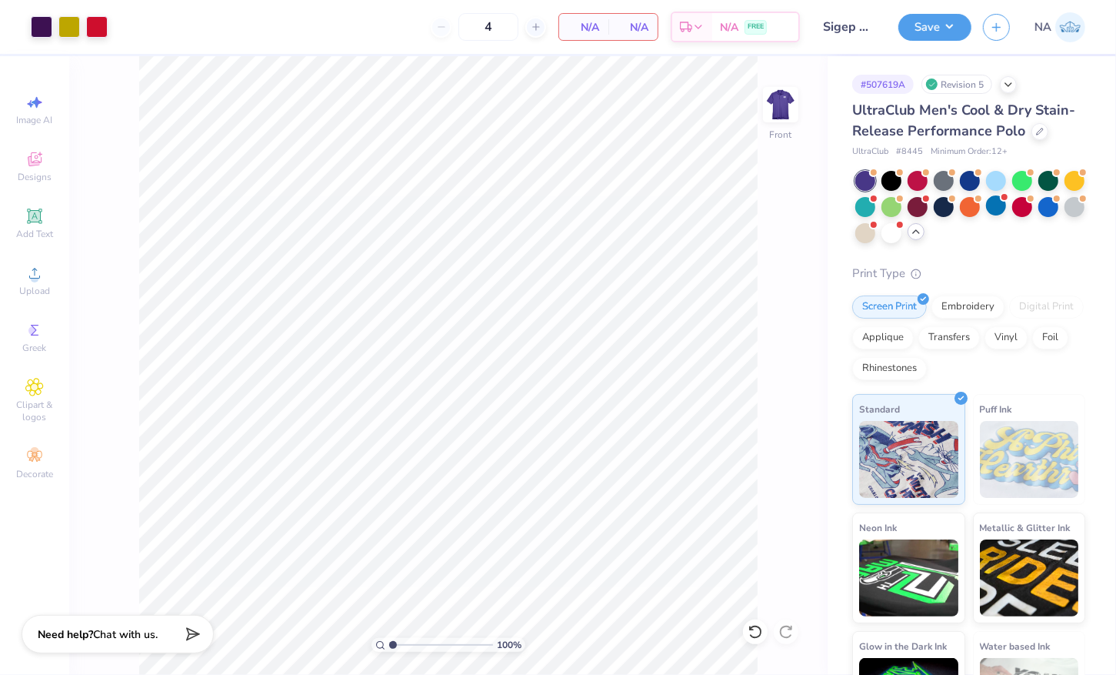
type input "3.59"
type textarea "x"
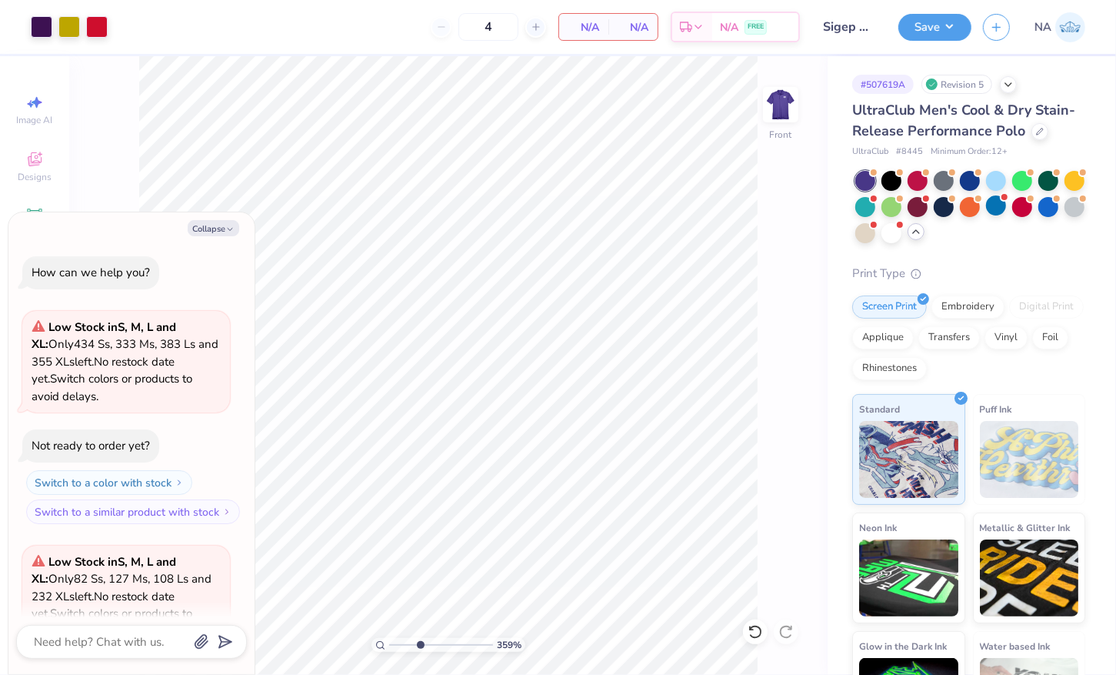
click at [419, 648] on input "range" at bounding box center [441, 645] width 104 height 14
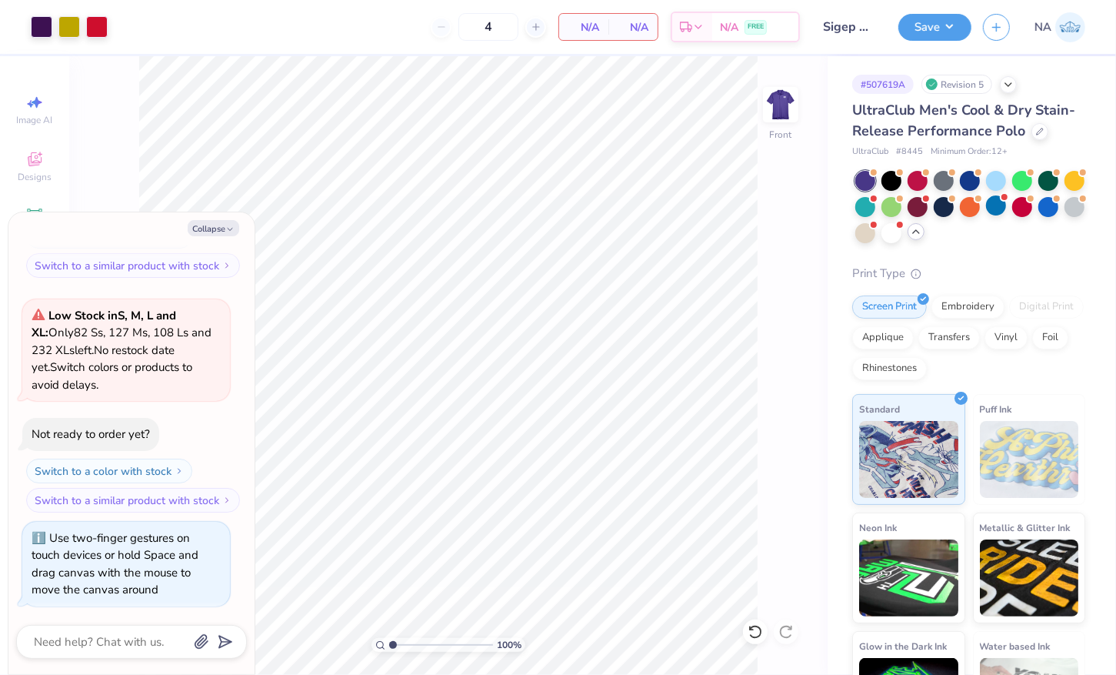
drag, startPoint x: 419, startPoint y: 646, endPoint x: 354, endPoint y: 644, distance: 65.4
type input "1"
click at [389, 644] on input "range" at bounding box center [441, 645] width 104 height 14
click at [222, 231] on button "Collapse" at bounding box center [214, 228] width 52 height 16
type textarea "x"
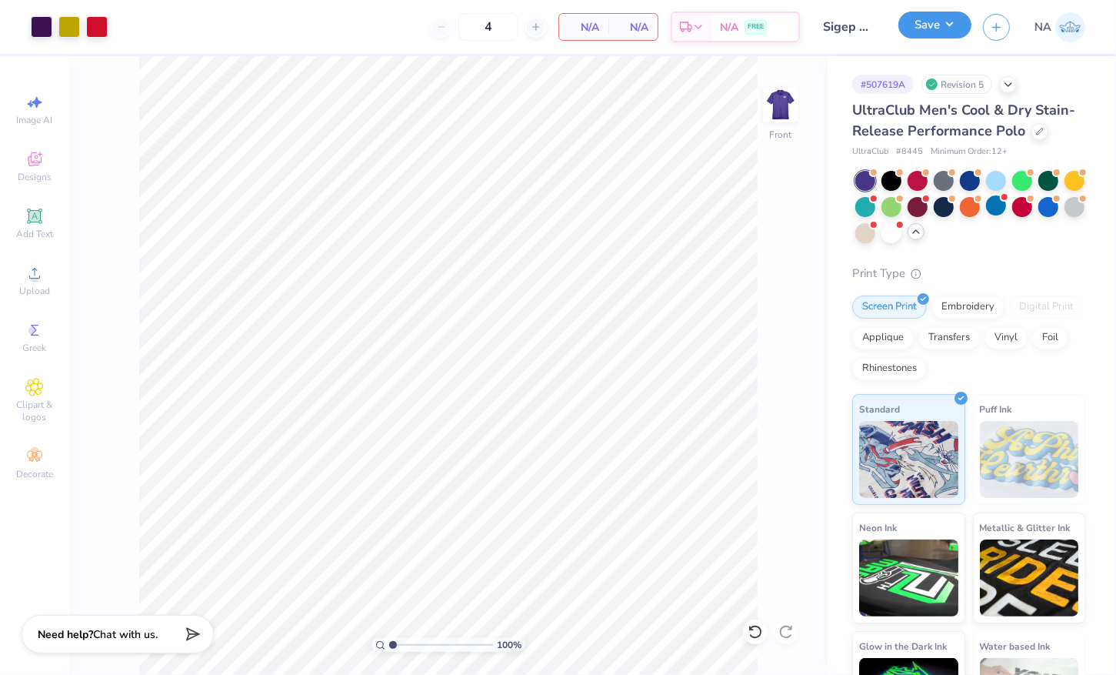
click at [951, 23] on button "Save" at bounding box center [935, 25] width 73 height 27
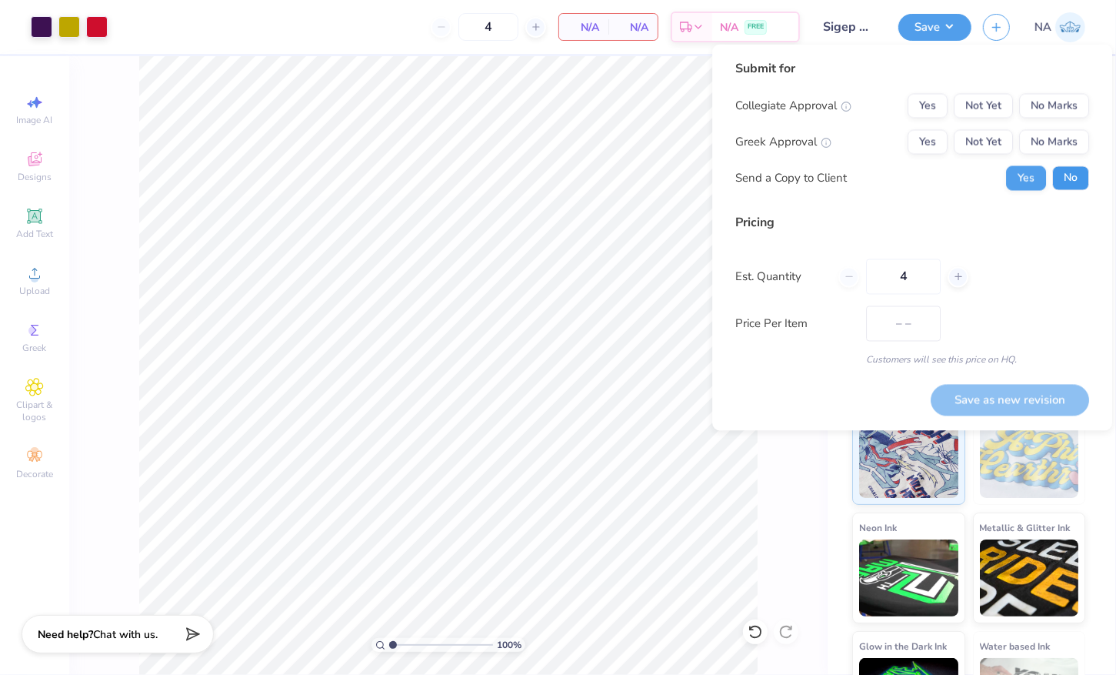
click at [1072, 168] on button "No" at bounding box center [1071, 178] width 37 height 25
click at [1070, 101] on button "No Marks" at bounding box center [1055, 106] width 70 height 25
click at [933, 140] on button "Yes" at bounding box center [928, 142] width 40 height 25
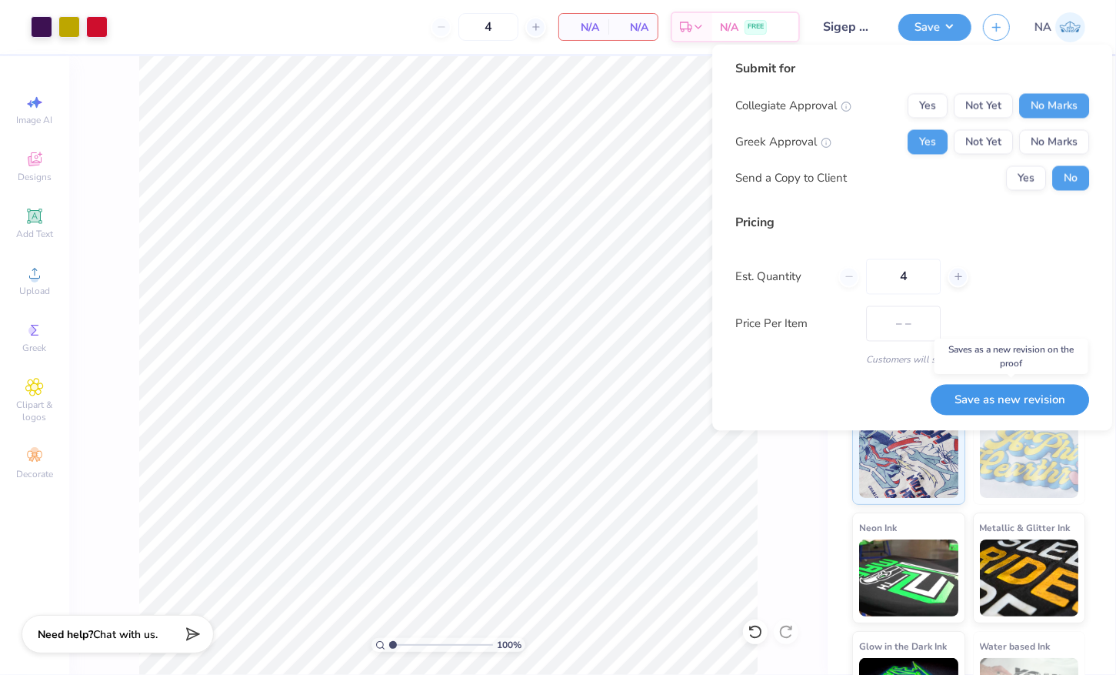
click at [987, 406] on button "Save as new revision" at bounding box center [1010, 400] width 159 height 32
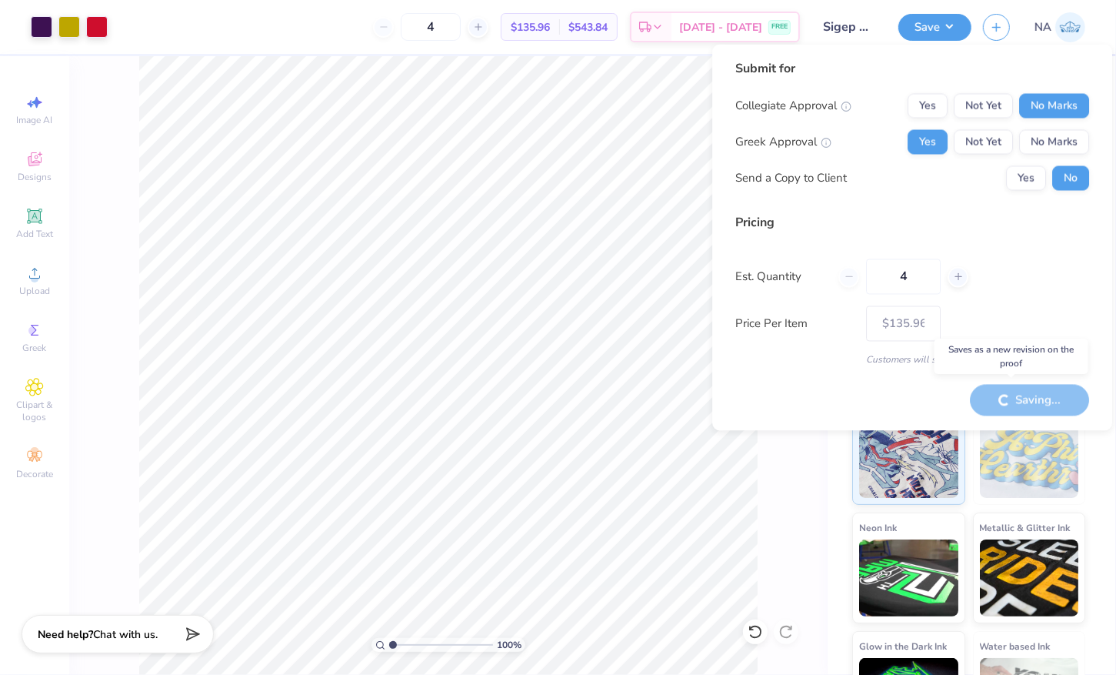
type input "$135.96"
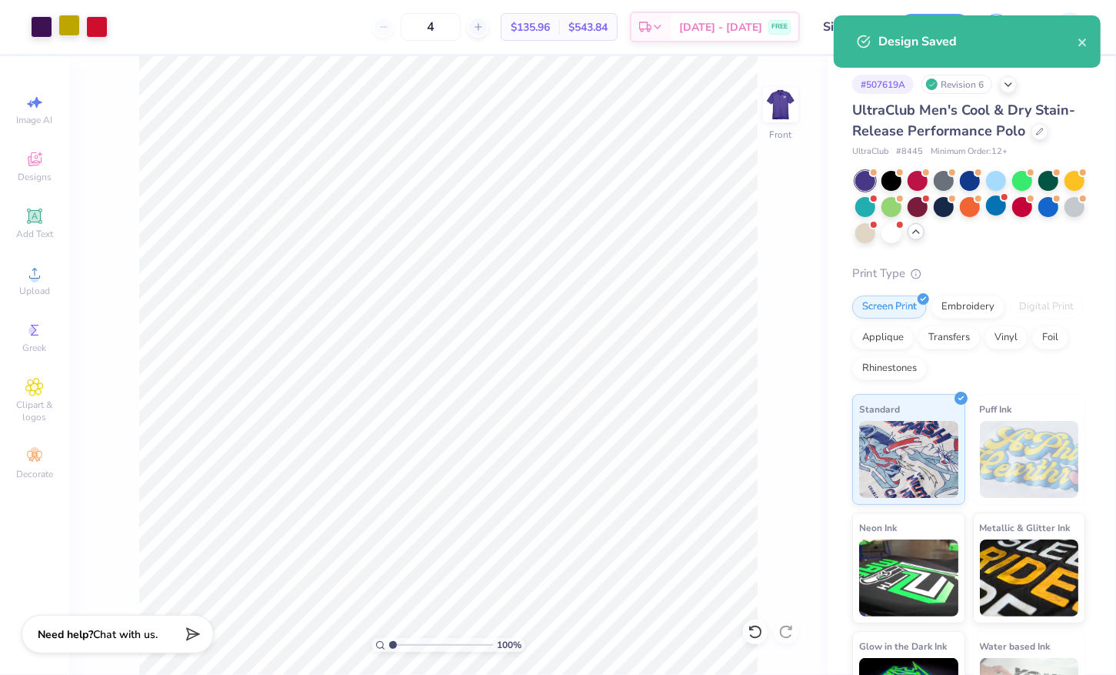
click at [76, 29] on div at bounding box center [69, 26] width 22 height 22
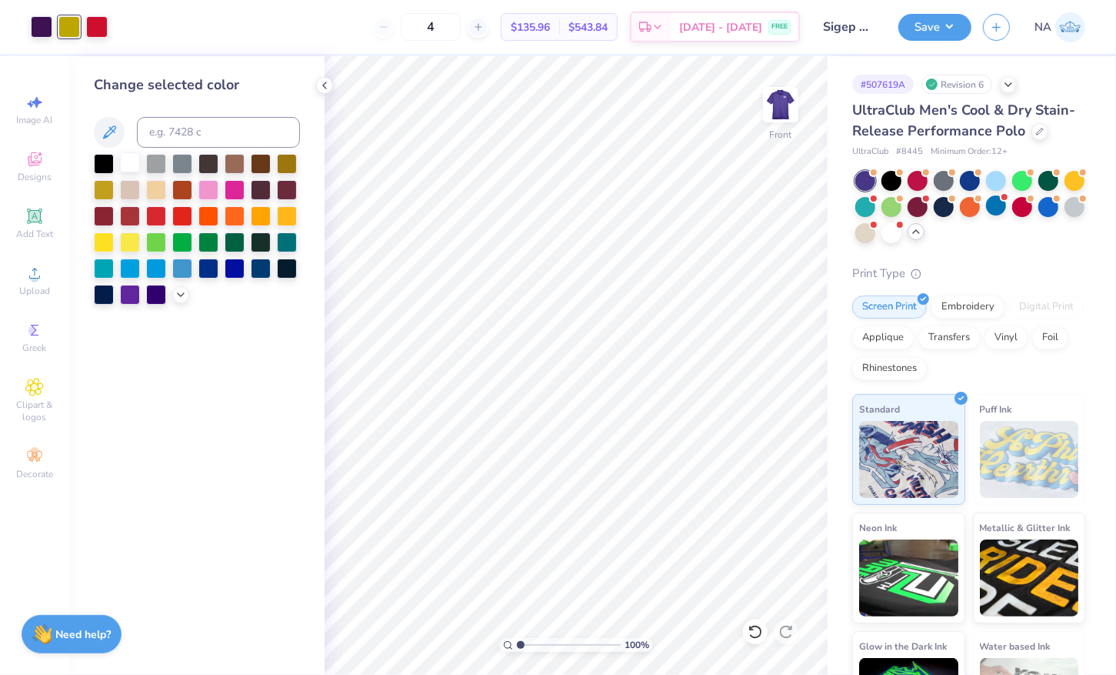
click at [125, 161] on div at bounding box center [130, 162] width 20 height 20
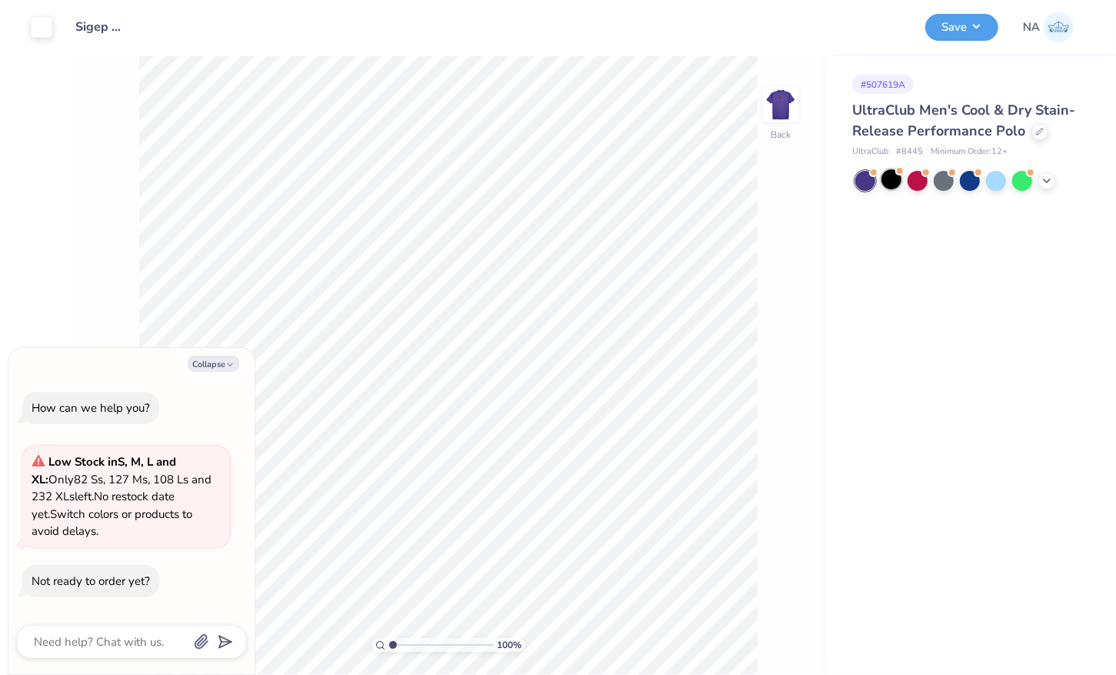
click at [896, 184] on div at bounding box center [892, 179] width 20 height 20
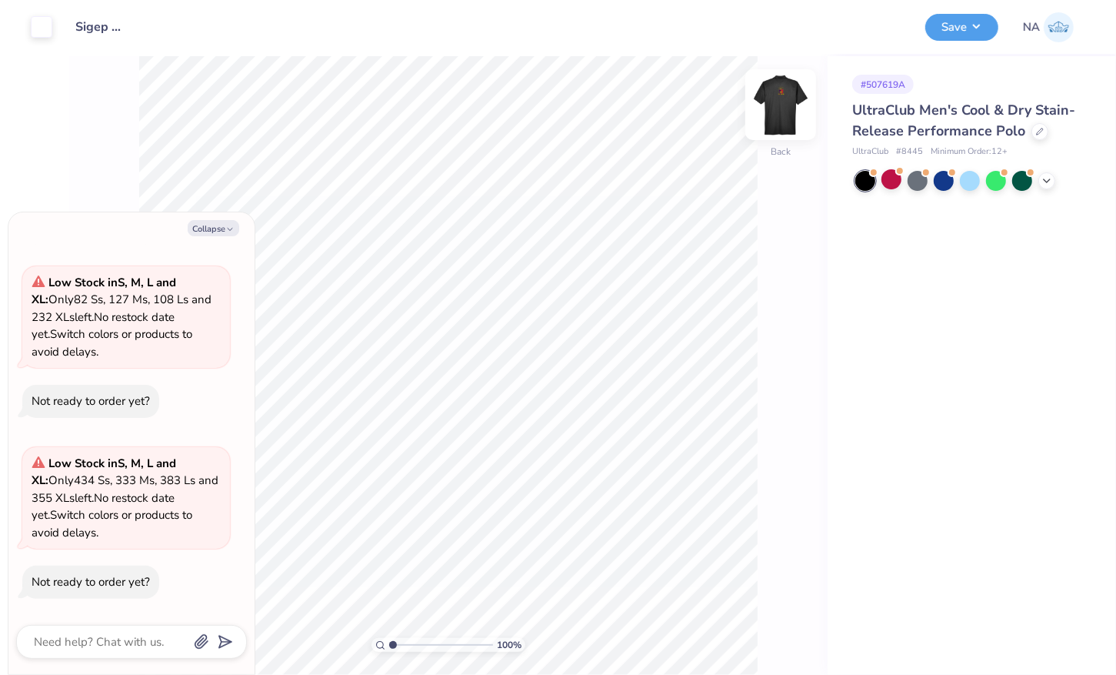
click at [785, 110] on img at bounding box center [781, 105] width 62 height 62
click at [974, 28] on button "Save" at bounding box center [962, 25] width 73 height 27
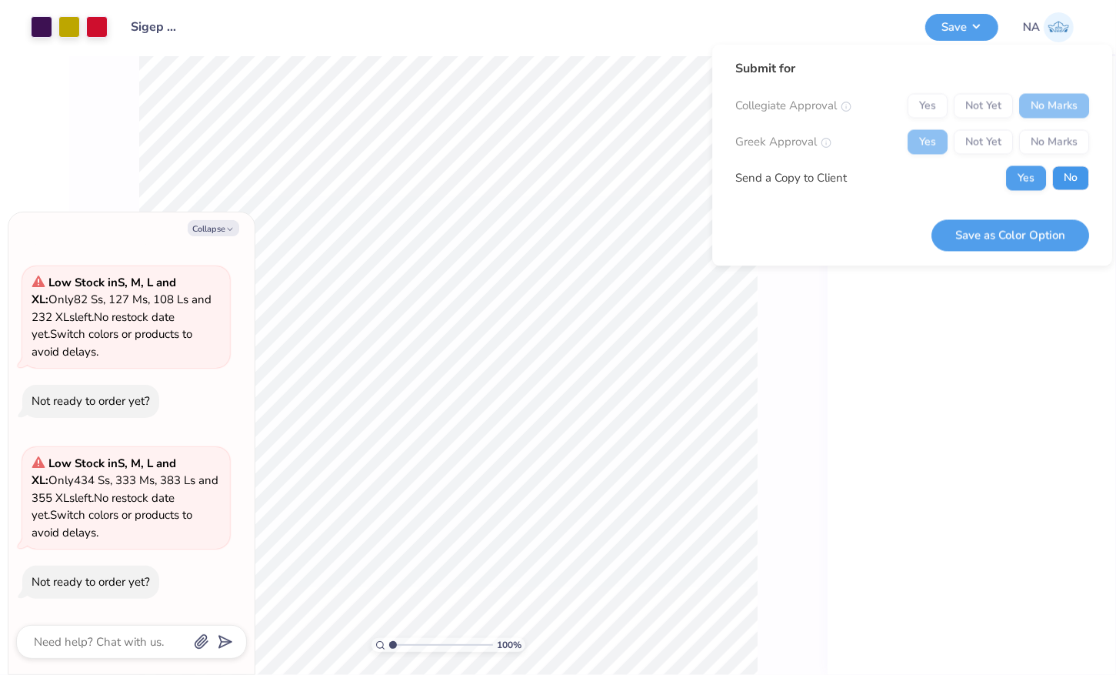
click at [1061, 175] on button "No" at bounding box center [1071, 178] width 37 height 25
click at [1021, 225] on button "Save as Color Option" at bounding box center [1011, 235] width 158 height 32
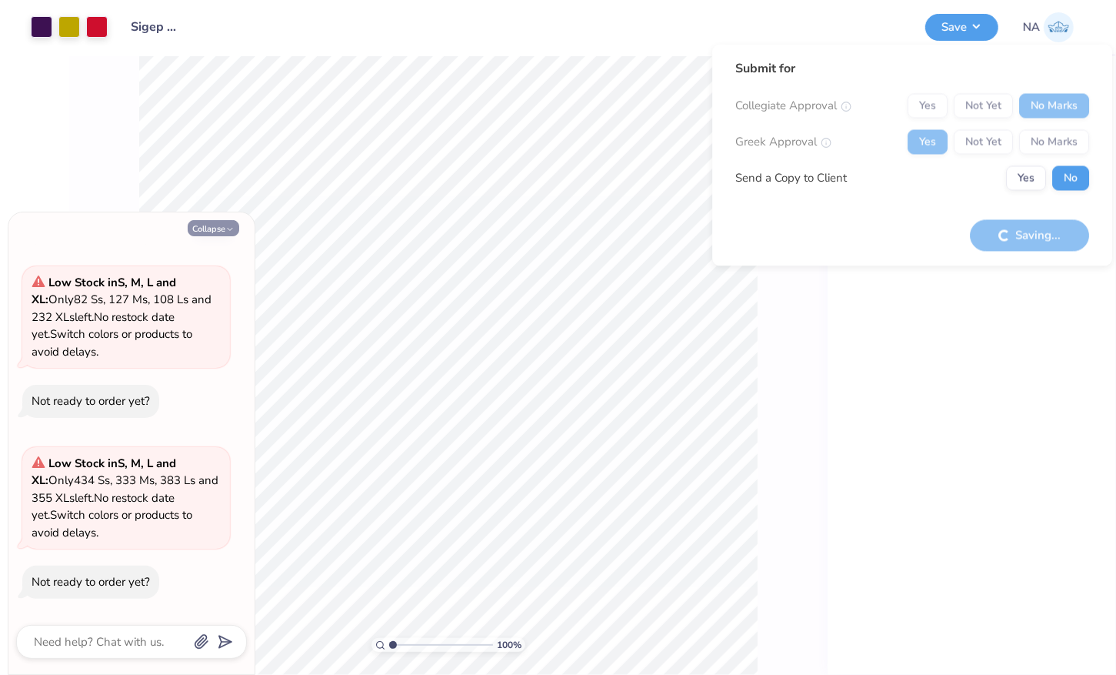
click at [225, 229] on icon "button" at bounding box center [229, 229] width 9 height 9
type textarea "x"
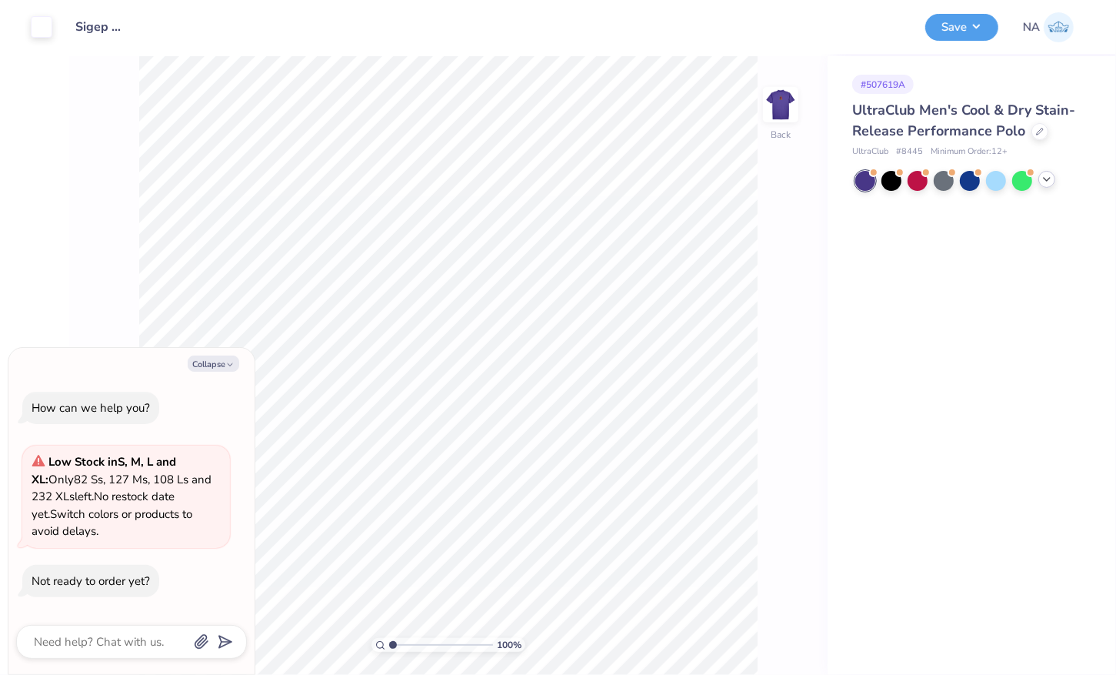
click at [1053, 182] on icon at bounding box center [1047, 179] width 12 height 12
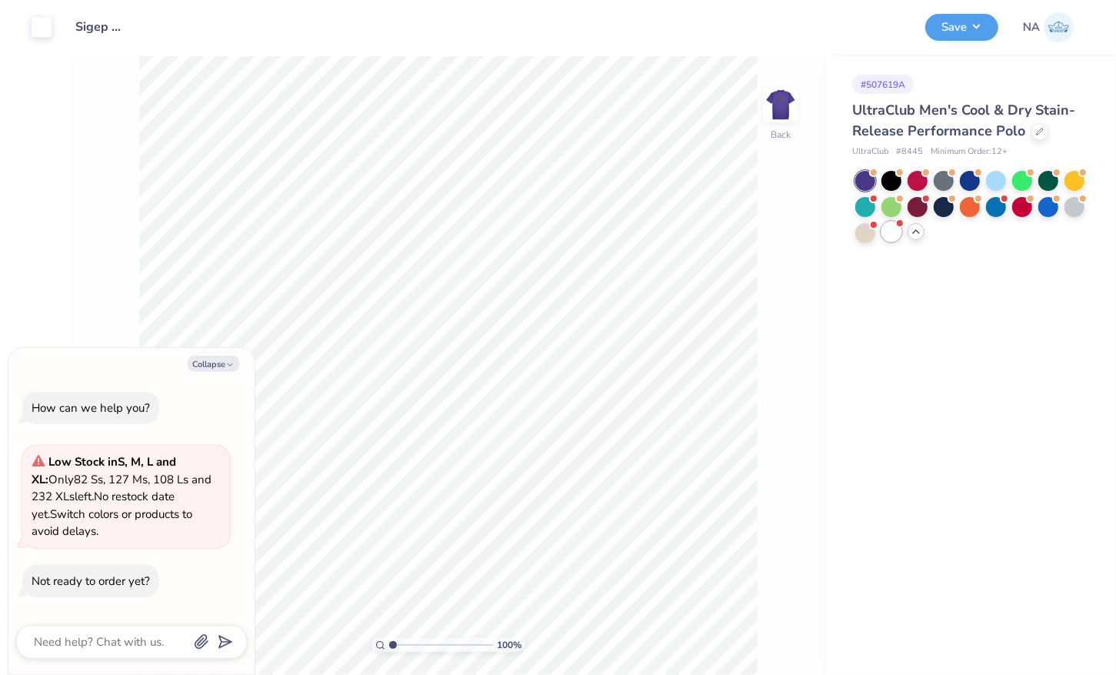
click at [890, 235] on div at bounding box center [892, 232] width 20 height 20
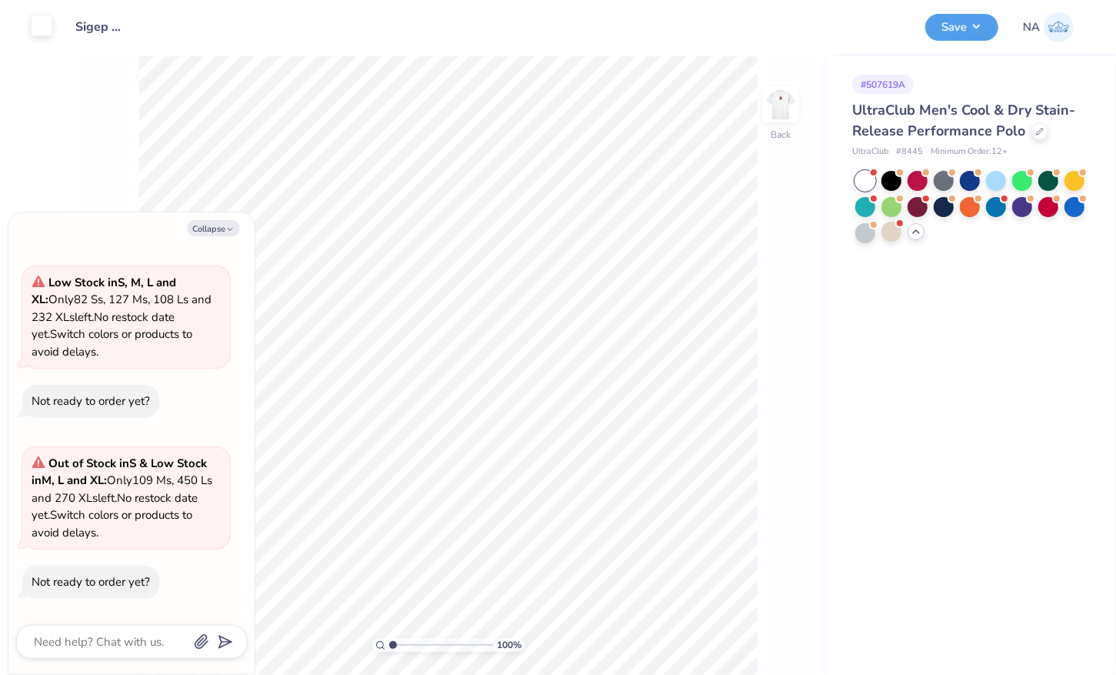
click at [37, 25] on div at bounding box center [42, 26] width 22 height 22
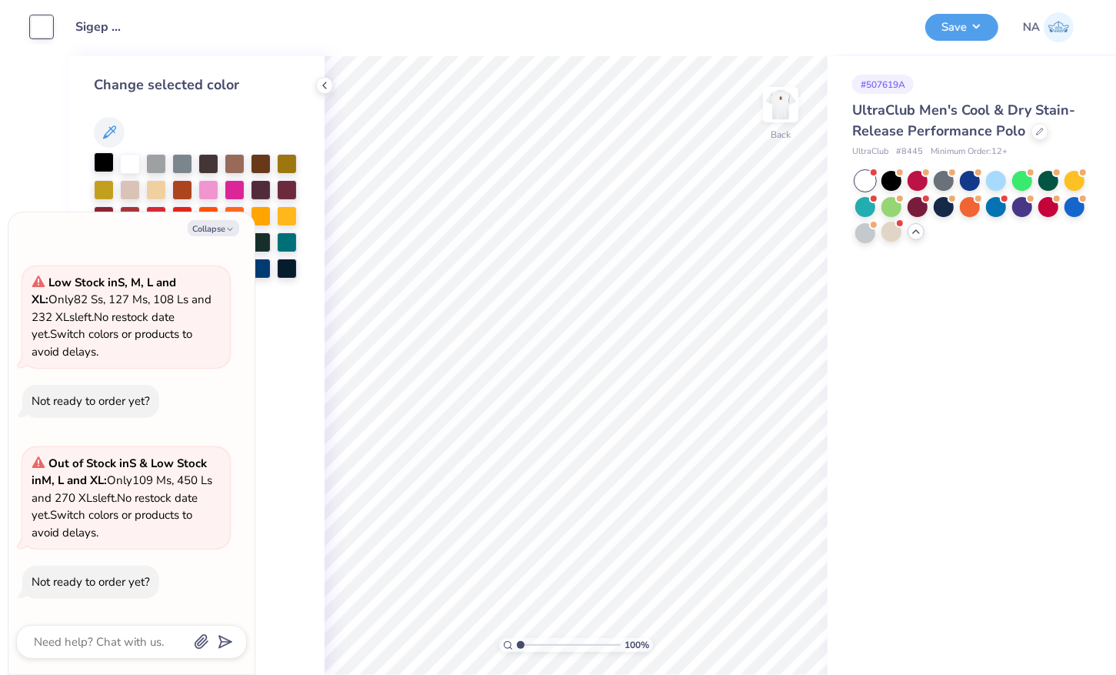
click at [101, 159] on div at bounding box center [104, 162] width 20 height 20
click at [960, 37] on button "Save" at bounding box center [962, 25] width 73 height 27
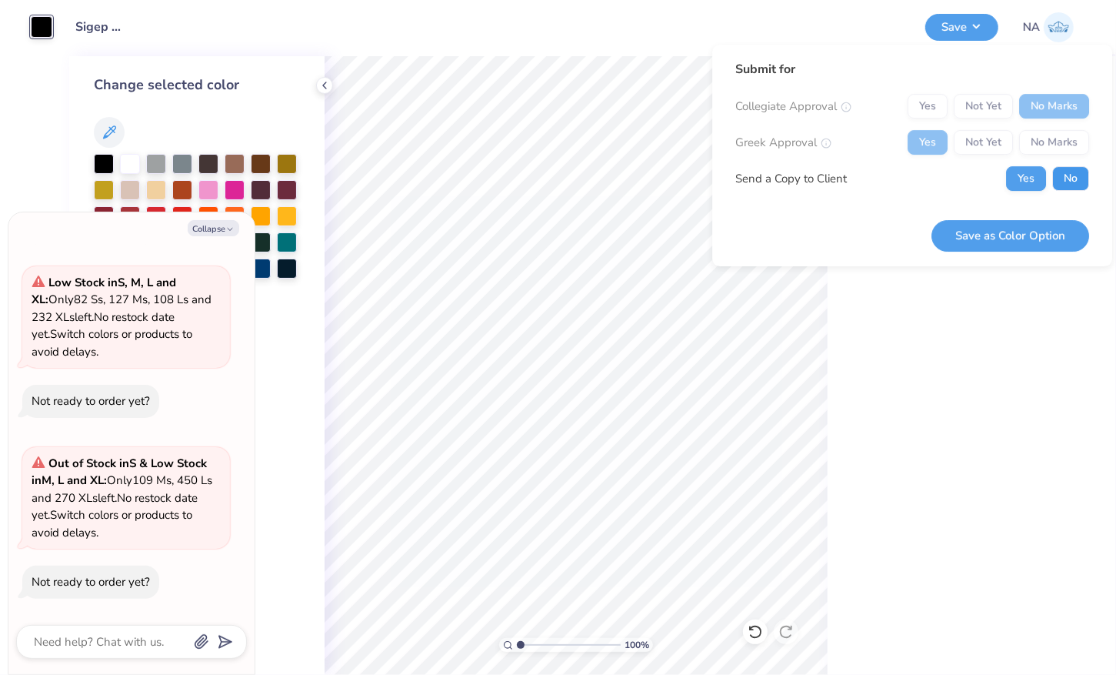
click at [1067, 171] on button "No" at bounding box center [1071, 178] width 37 height 25
click at [1016, 231] on button "Save as Color Option" at bounding box center [1011, 236] width 158 height 32
click at [326, 82] on polyline at bounding box center [324, 85] width 3 height 6
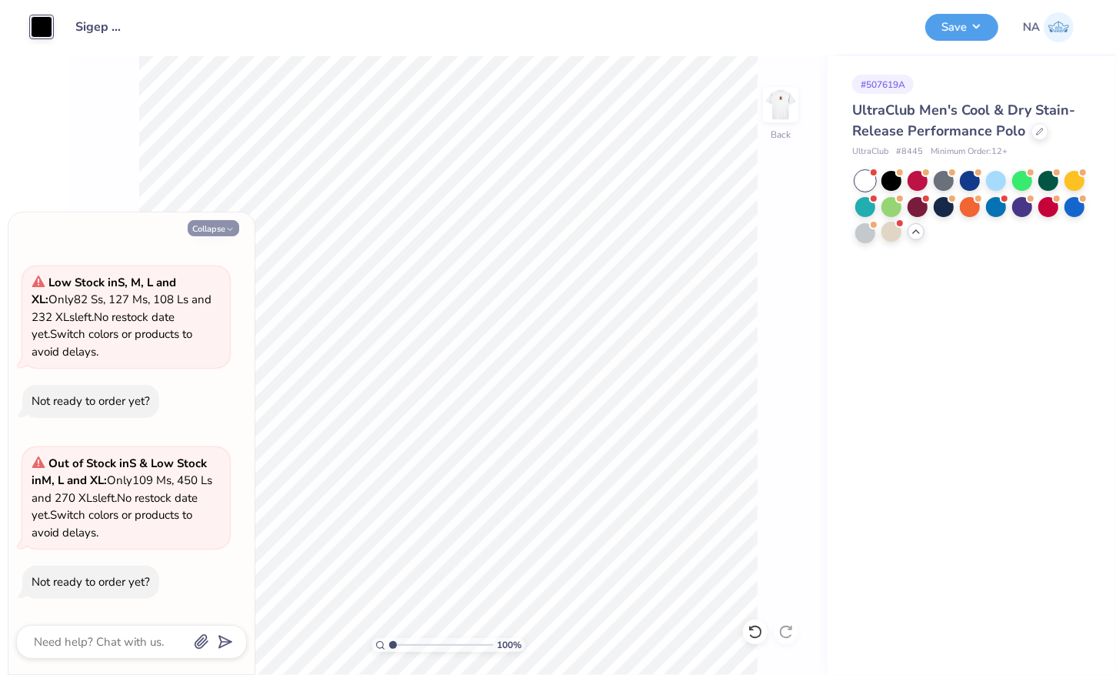
click at [215, 226] on button "Collapse" at bounding box center [214, 228] width 52 height 16
type textarea "x"
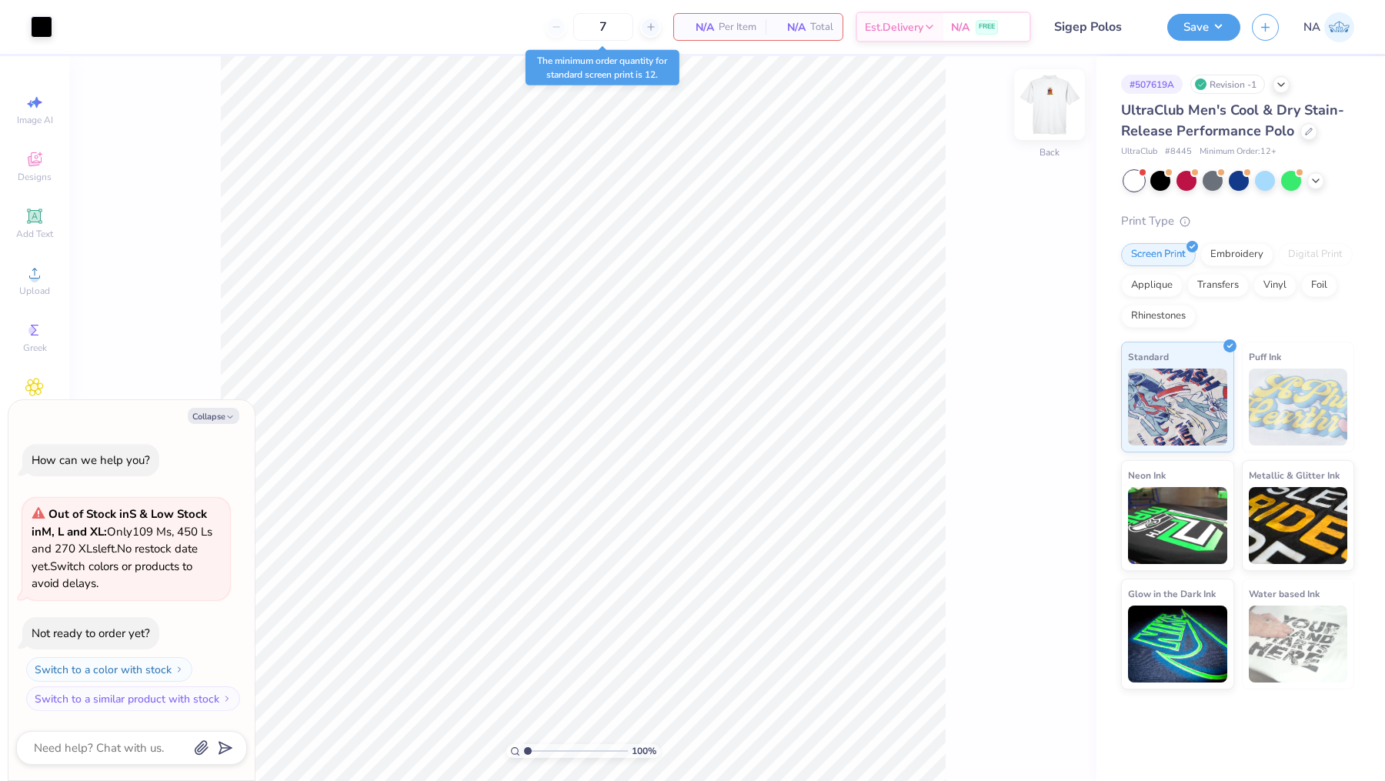
click at [1056, 122] on img at bounding box center [1050, 105] width 62 height 62
click at [98, 29] on div at bounding box center [97, 26] width 22 height 22
type textarea "x"
